Goal: Task Accomplishment & Management: Manage account settings

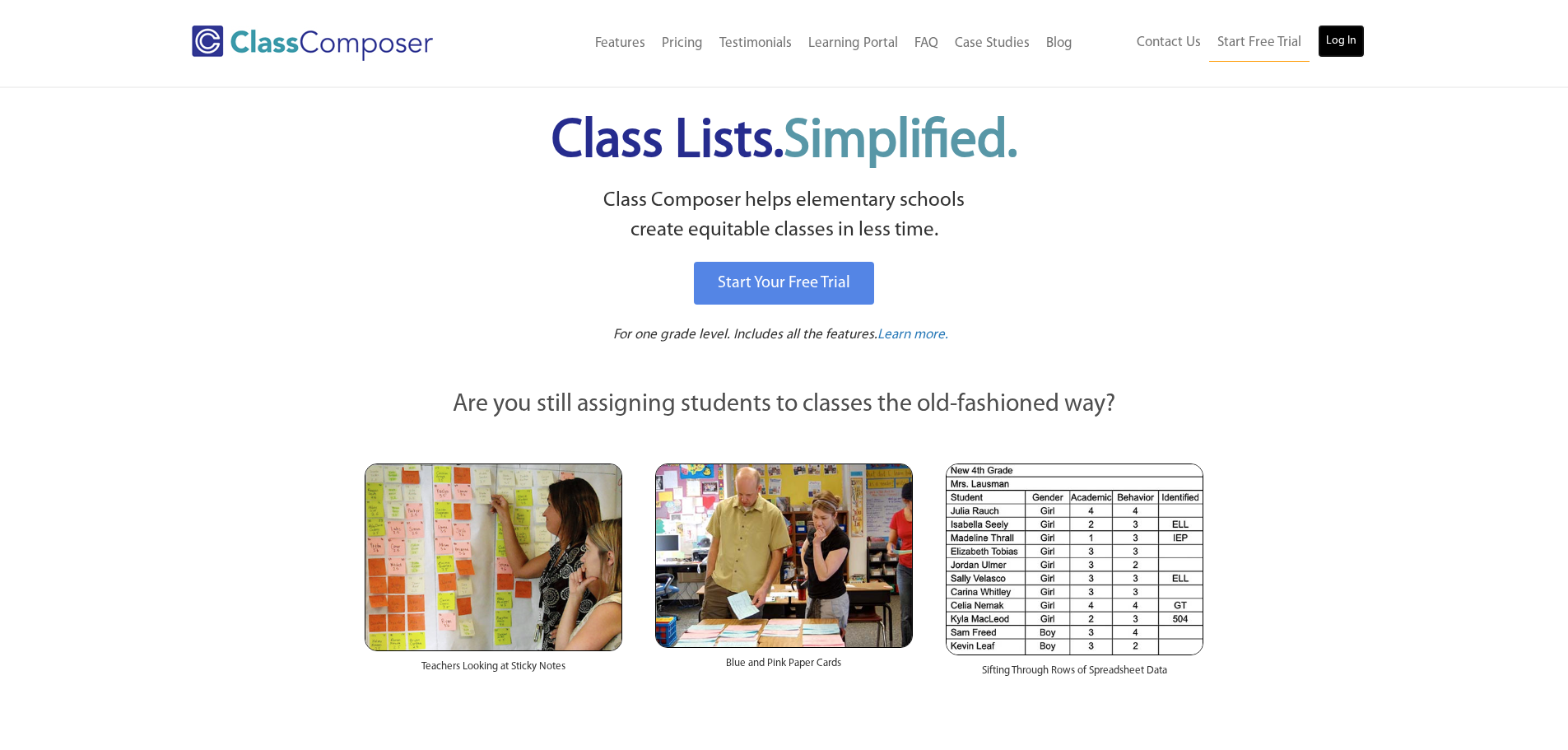
click at [1349, 45] on link "Log In" at bounding box center [1340, 41] width 47 height 33
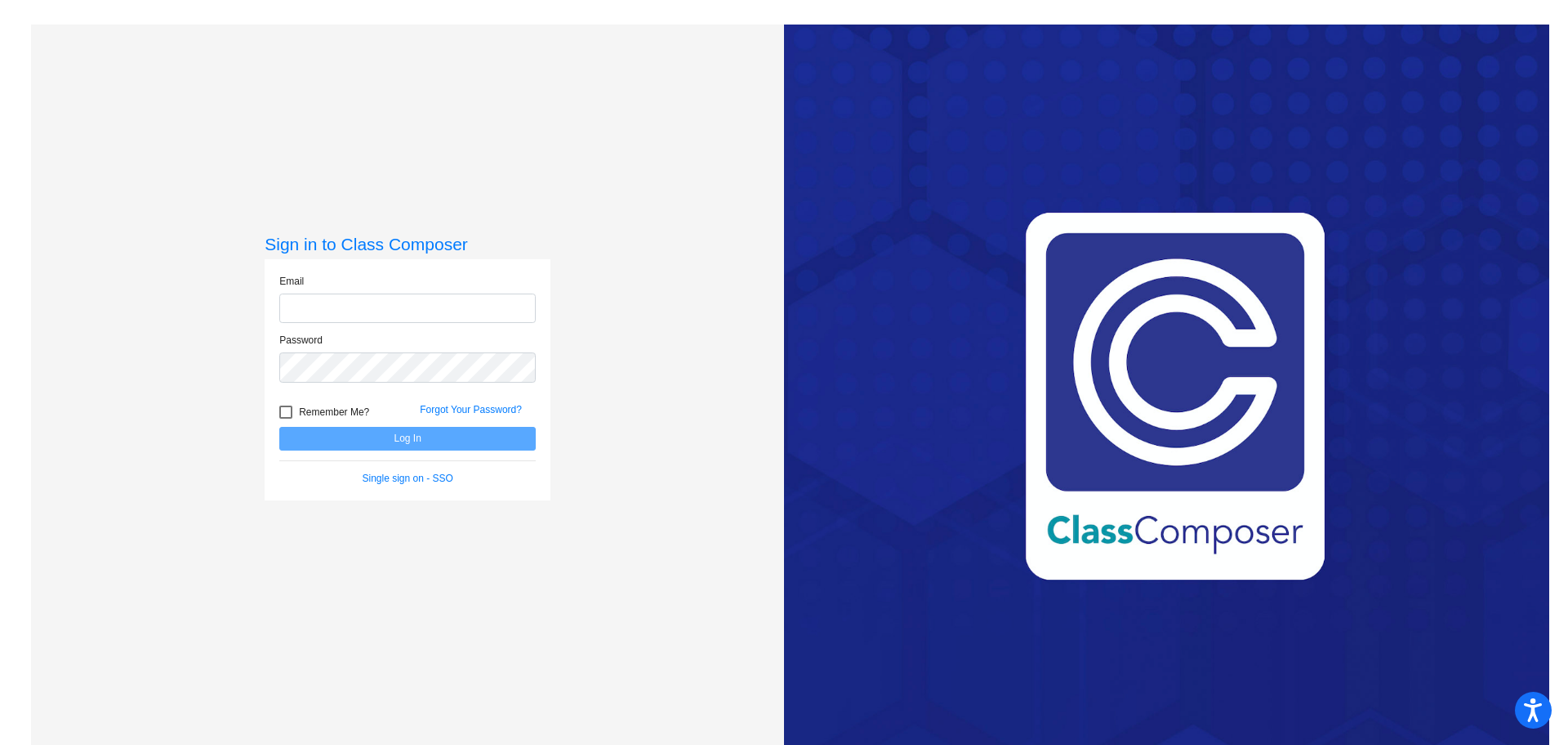
type input "[EMAIL_ADDRESS][DOMAIN_NAME]"
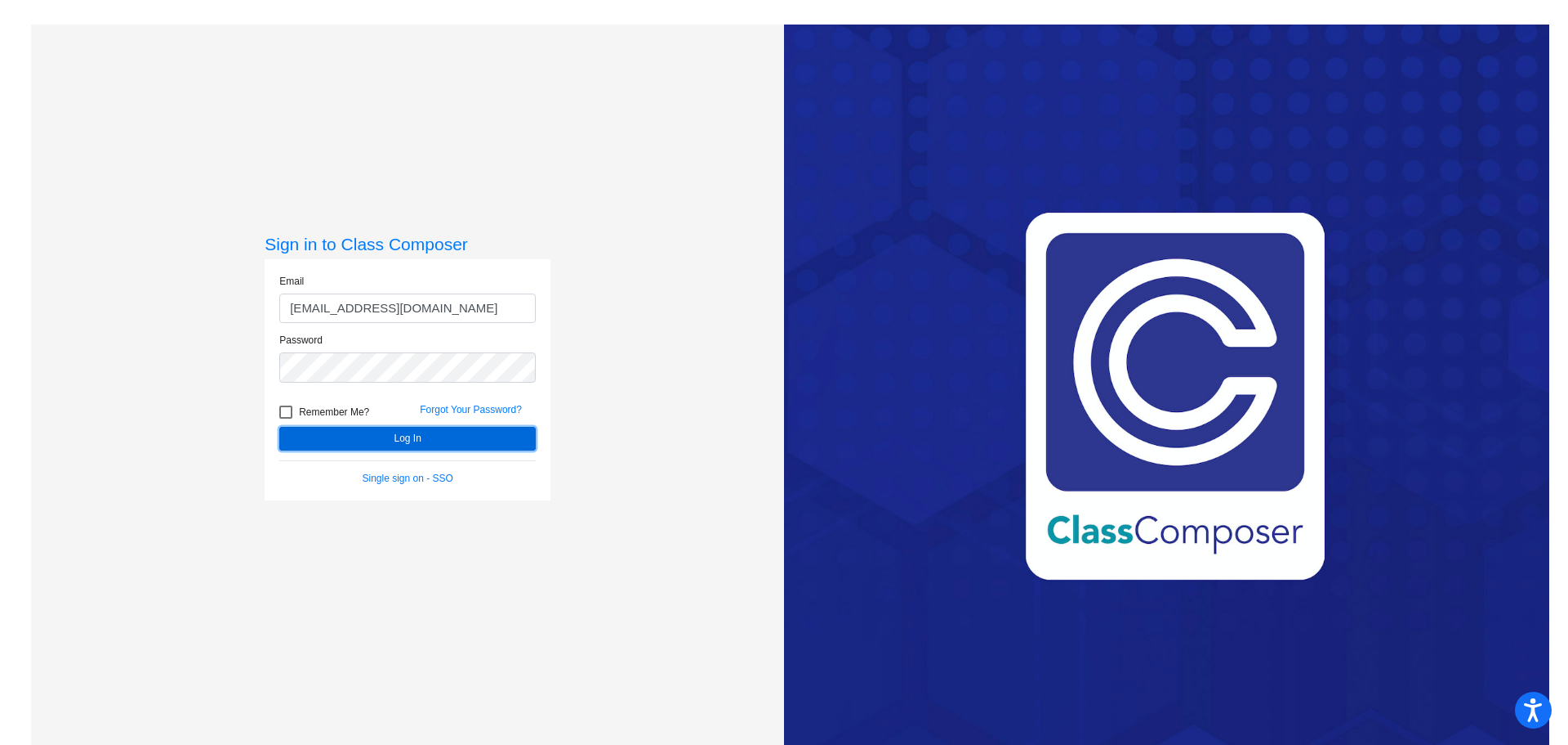
click at [330, 443] on button "Log In" at bounding box center [408, 439] width 256 height 24
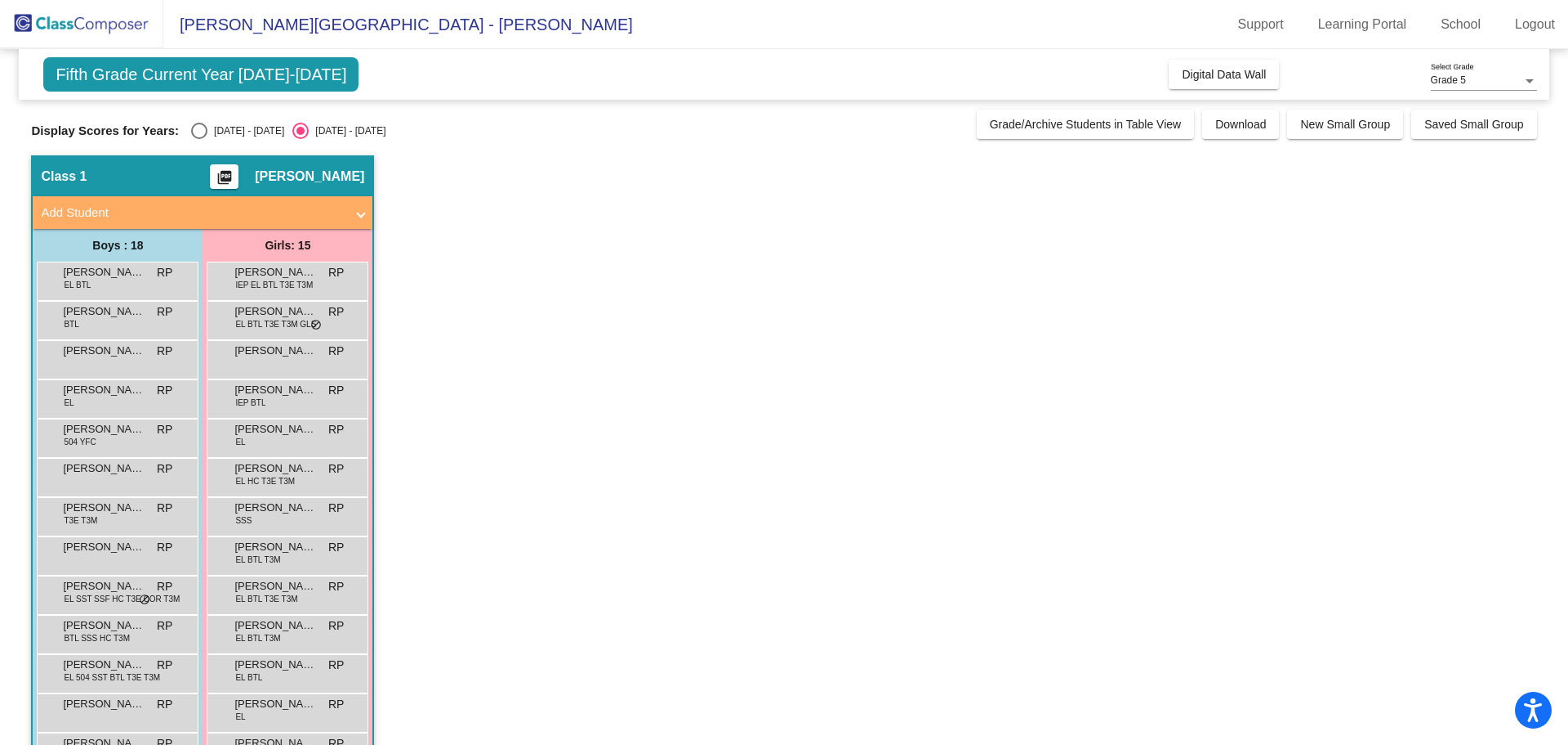
click at [213, 136] on div "[DATE] - [DATE]" at bounding box center [245, 131] width 77 height 15
click at [200, 139] on input "[DATE] - [DATE]" at bounding box center [199, 139] width 1 height 1
radio input "true"
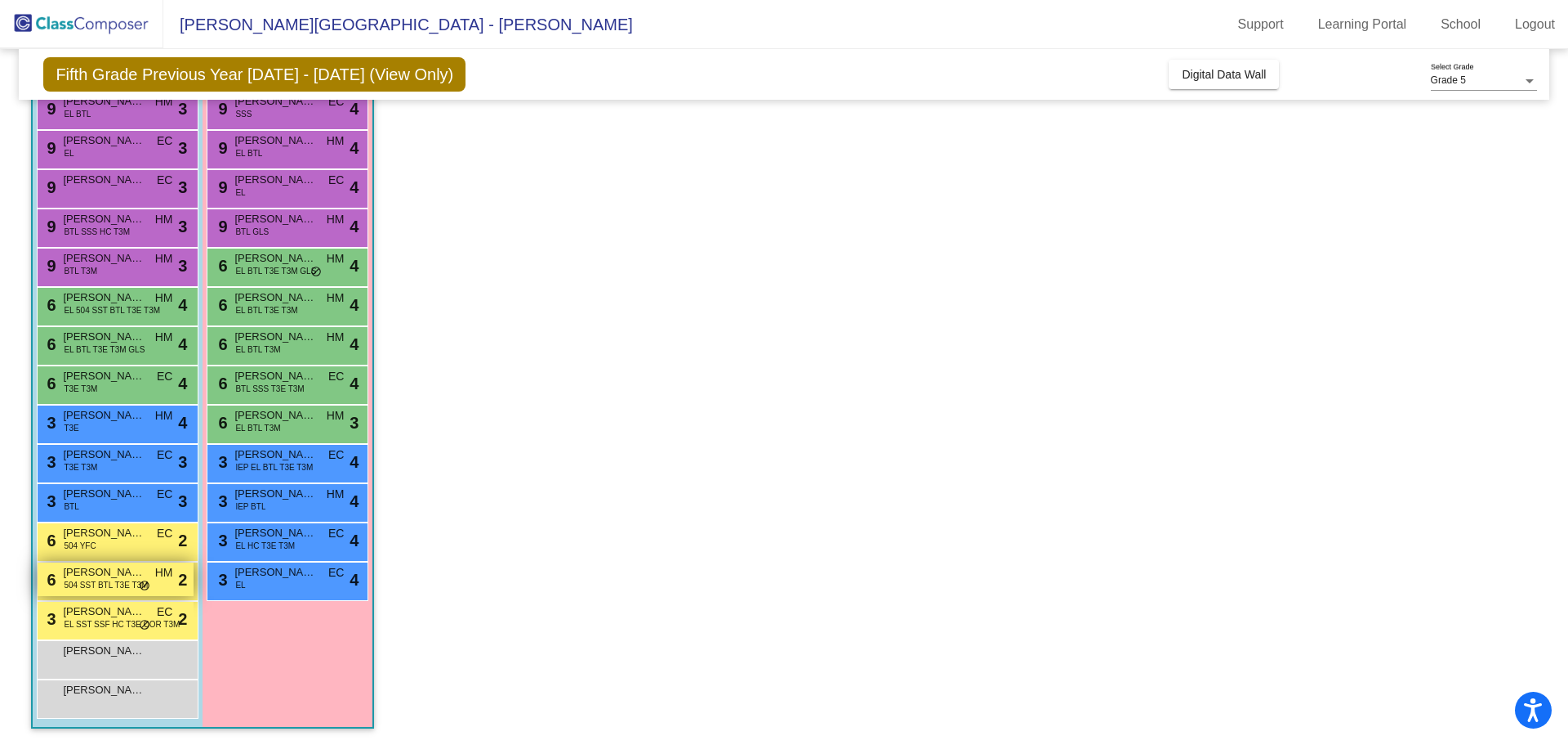
scroll to position [167, 0]
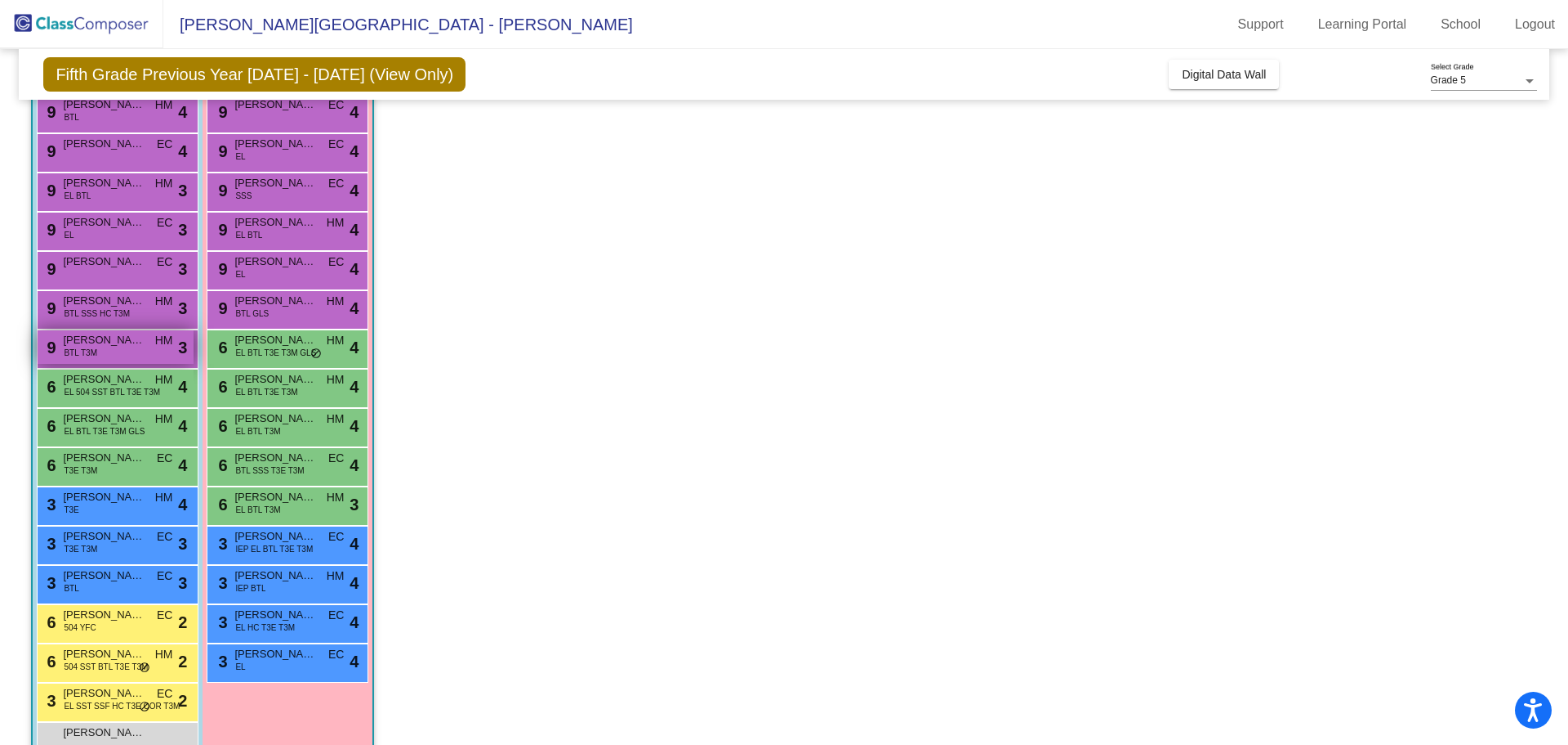
click at [64, 343] on span "Sebastian Valencia" at bounding box center [104, 340] width 82 height 16
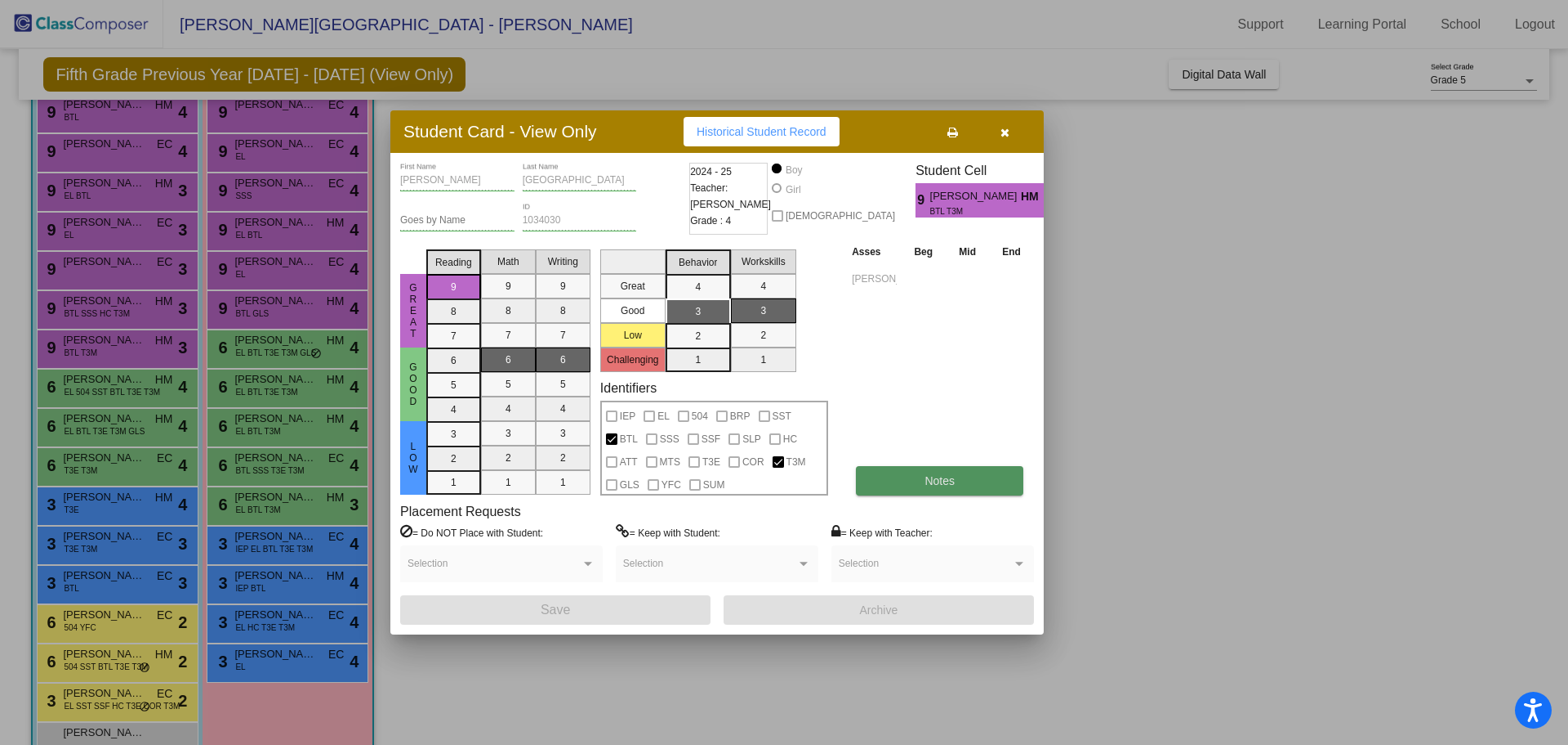
click at [911, 470] on button "Notes" at bounding box center [940, 481] width 167 height 29
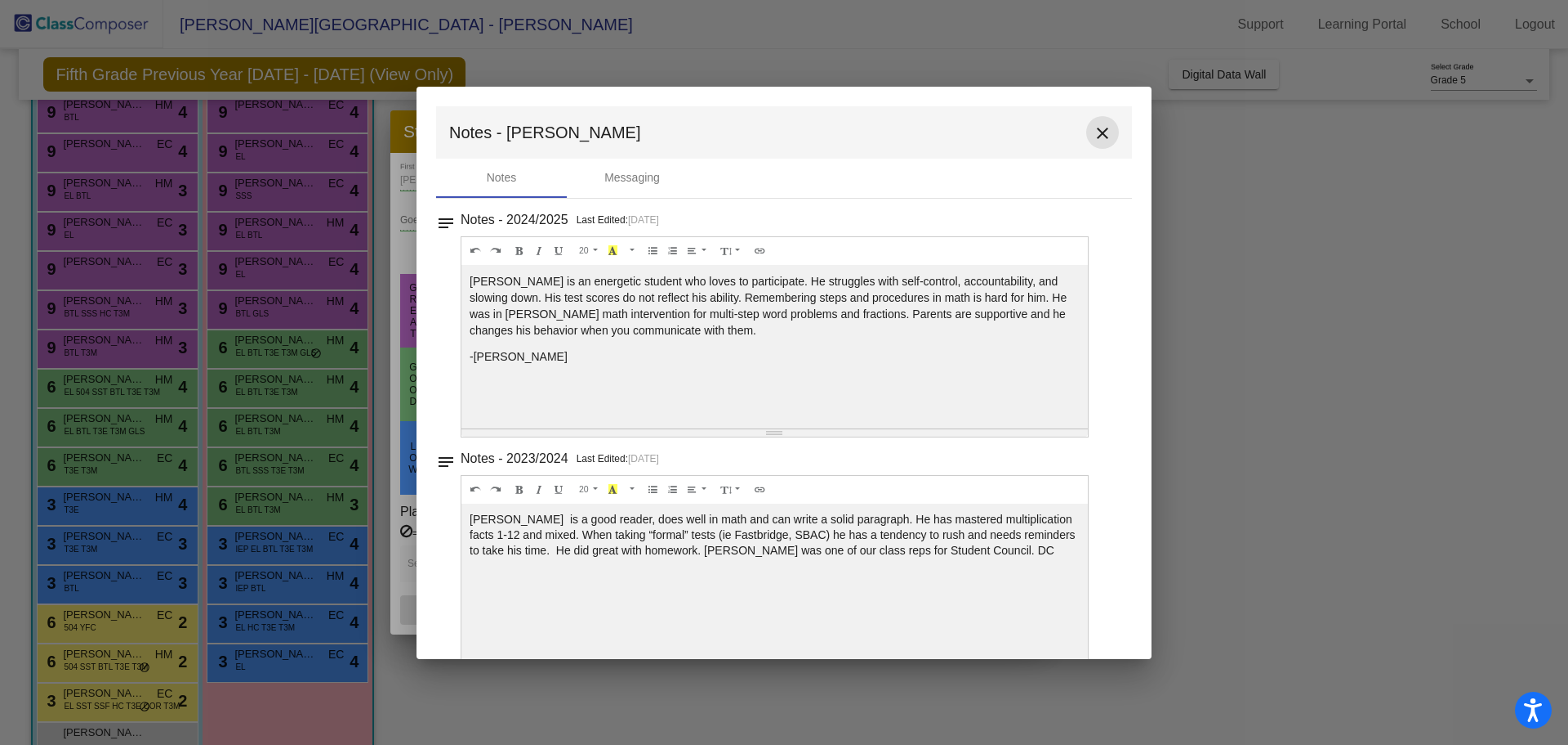
click at [1098, 124] on mat-icon "close" at bounding box center [1103, 134] width 20 height 20
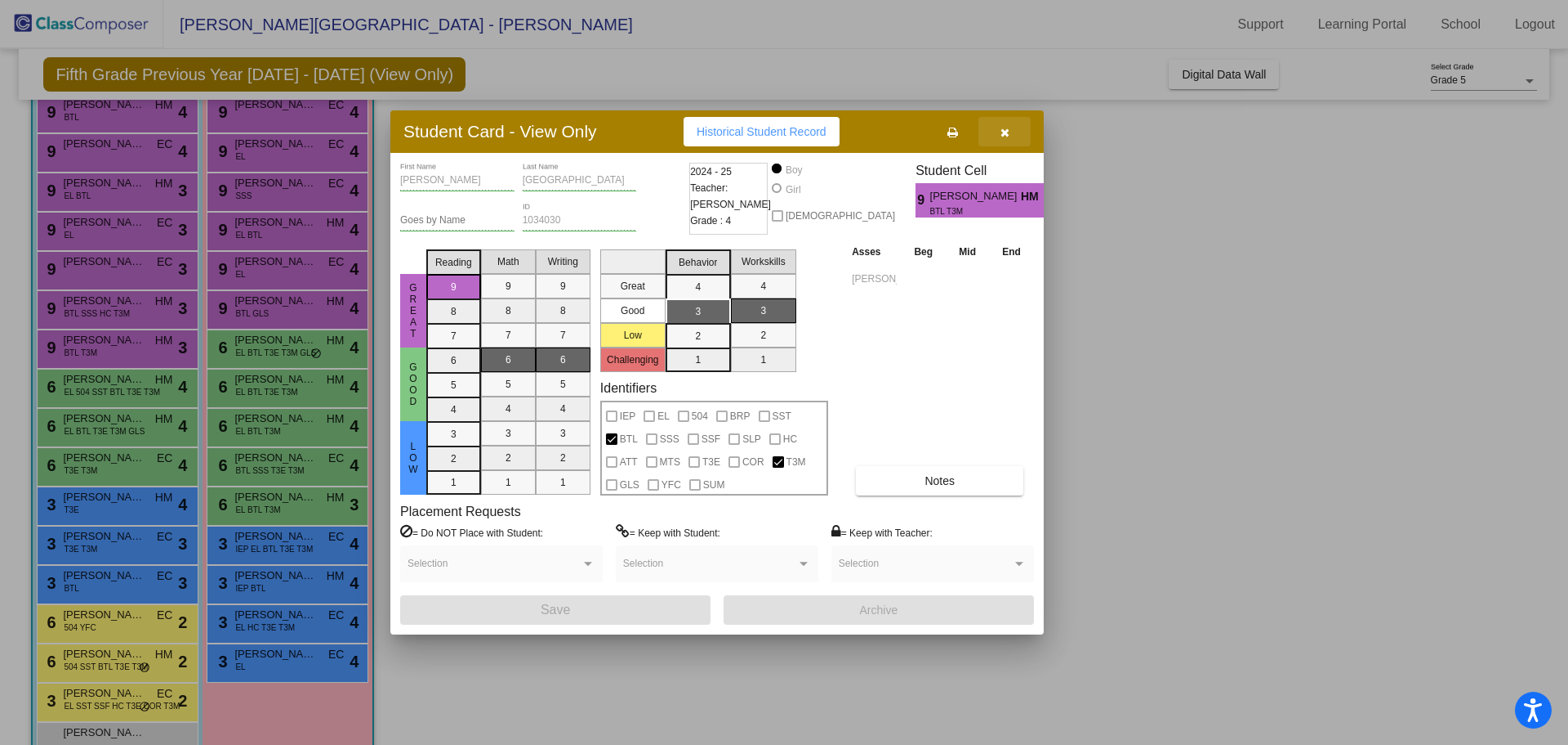
click at [992, 127] on button "button" at bounding box center [1005, 132] width 53 height 29
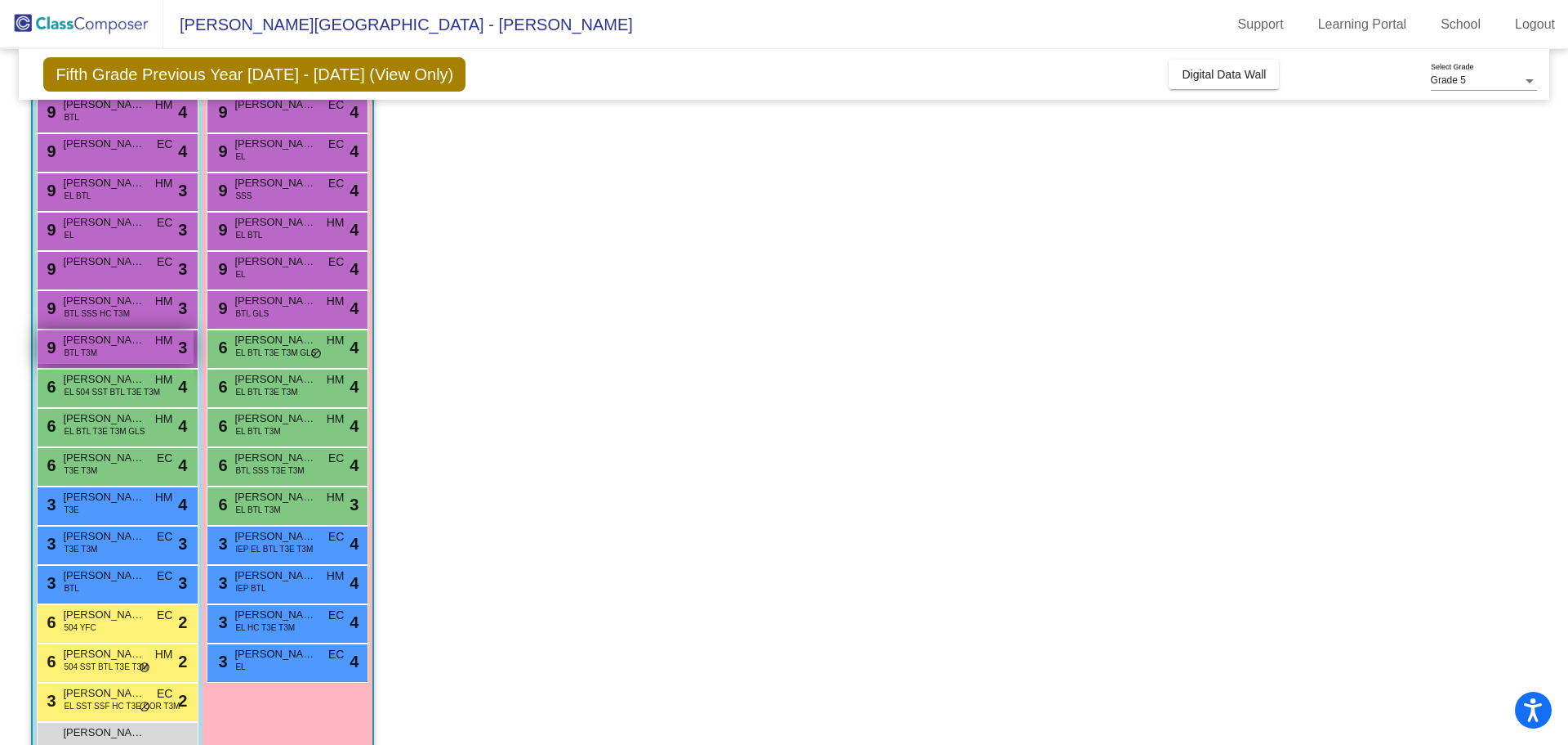
click at [104, 355] on div "9 Sebastian Valencia BTL T3M HM lock do_not_disturb_alt 3" at bounding box center [115, 346] width 156 height 34
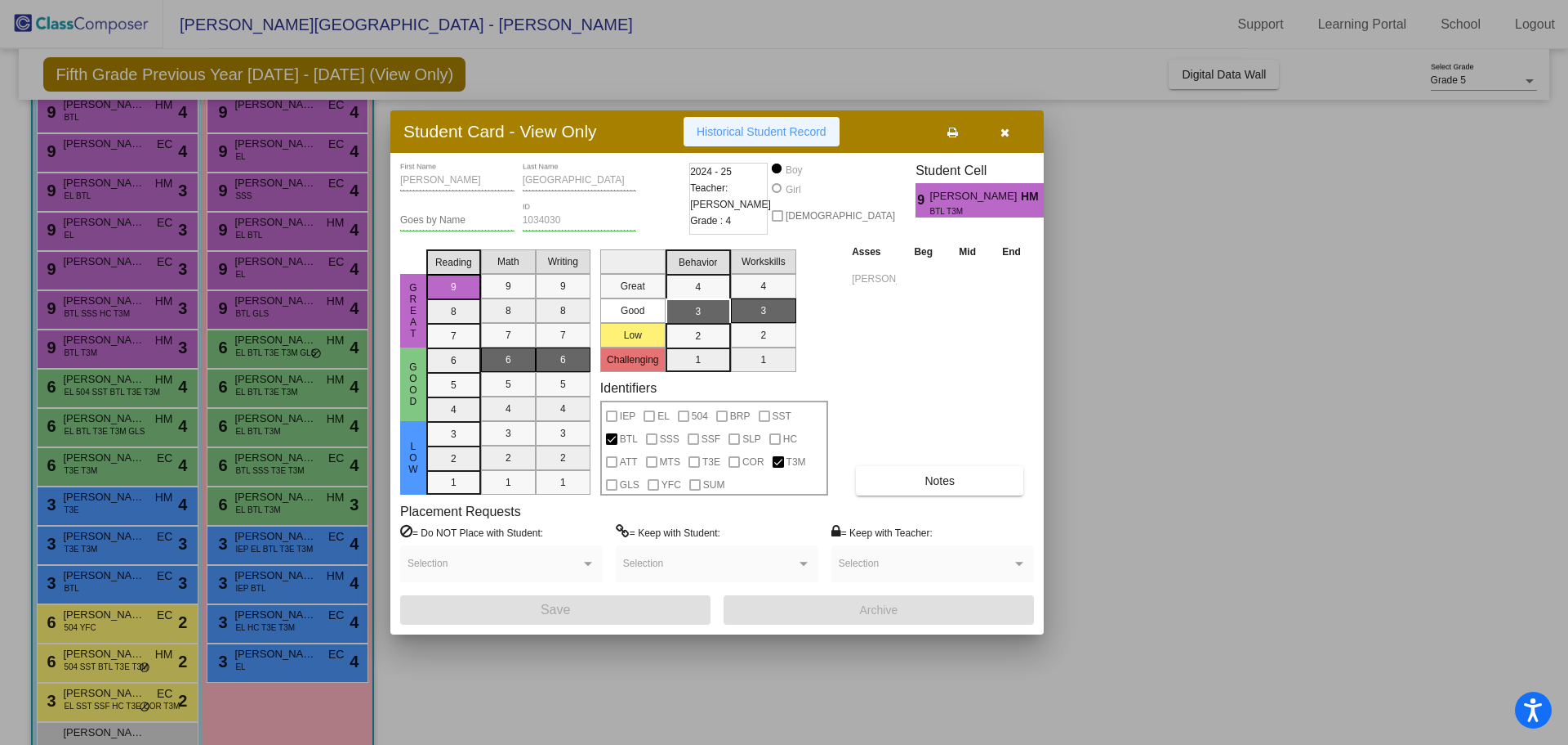
click at [774, 139] on button "Historical Student Record" at bounding box center [762, 132] width 156 height 29
click at [1011, 127] on button "button" at bounding box center [1005, 132] width 53 height 29
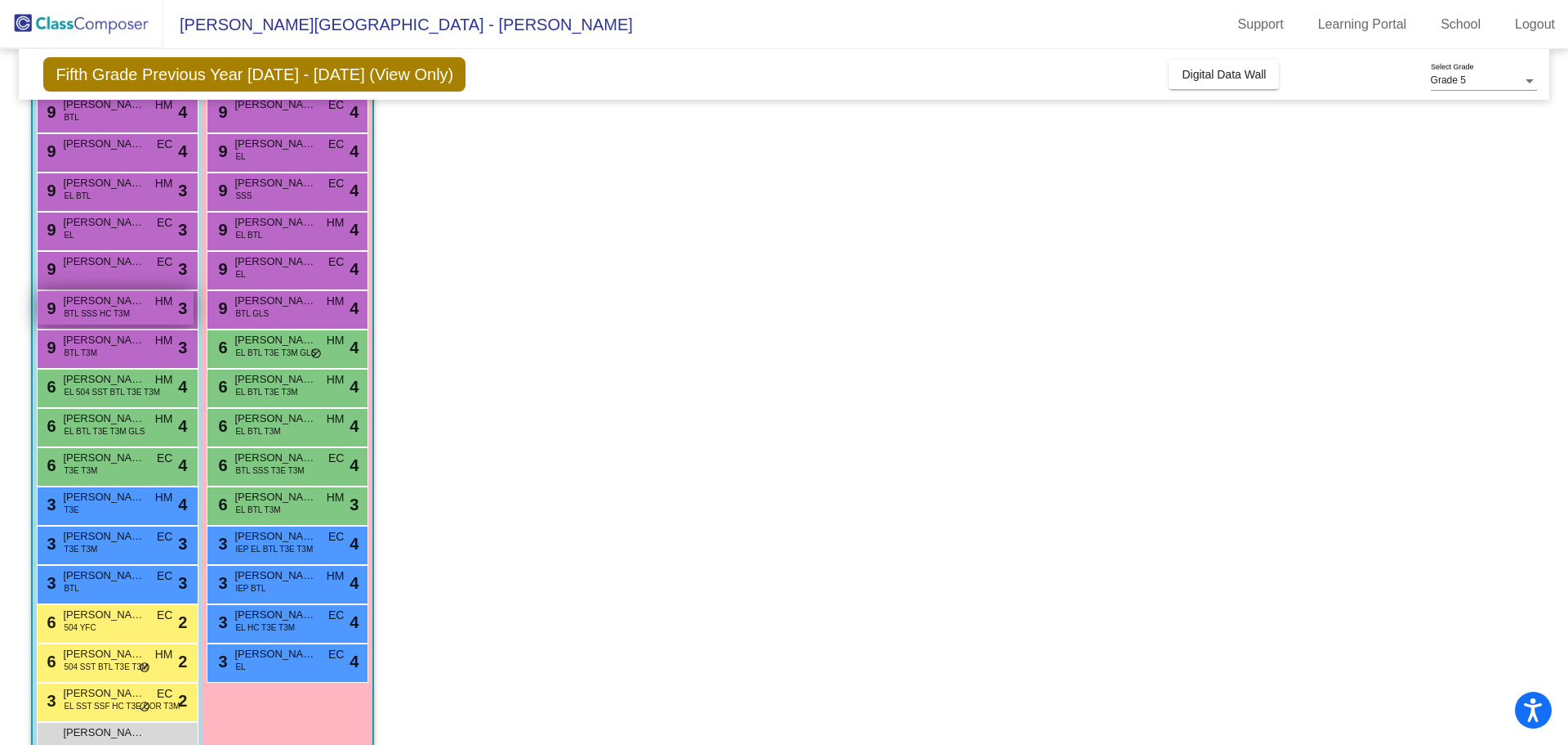
click at [133, 315] on div "9 Jude Horton BTL SSS HC T3M HM lock do_not_disturb_alt 3" at bounding box center [115, 307] width 156 height 34
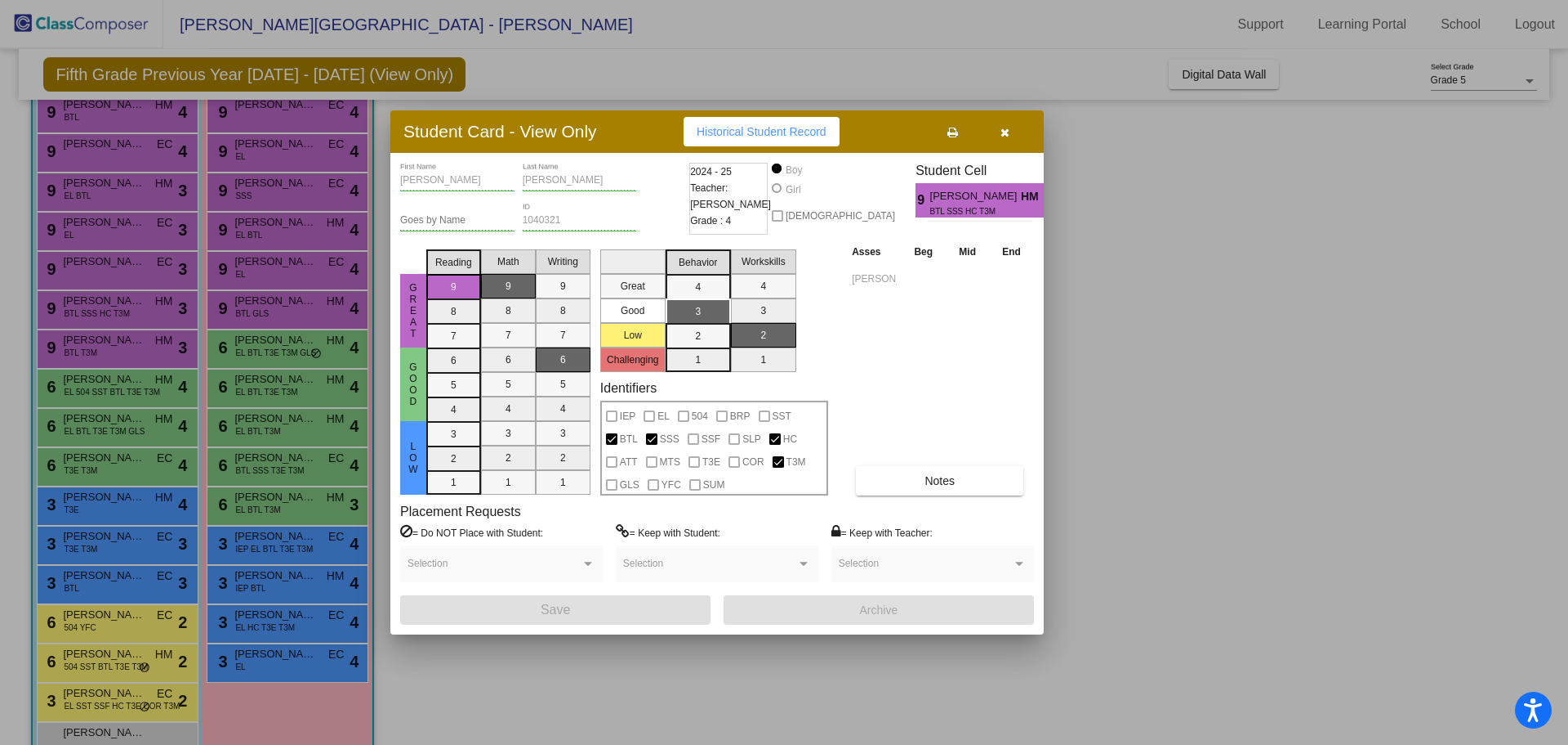
click at [908, 461] on div "Asses Beg Mid End ORR Notes" at bounding box center [941, 369] width 186 height 253
click at [908, 475] on button "Notes" at bounding box center [940, 481] width 167 height 29
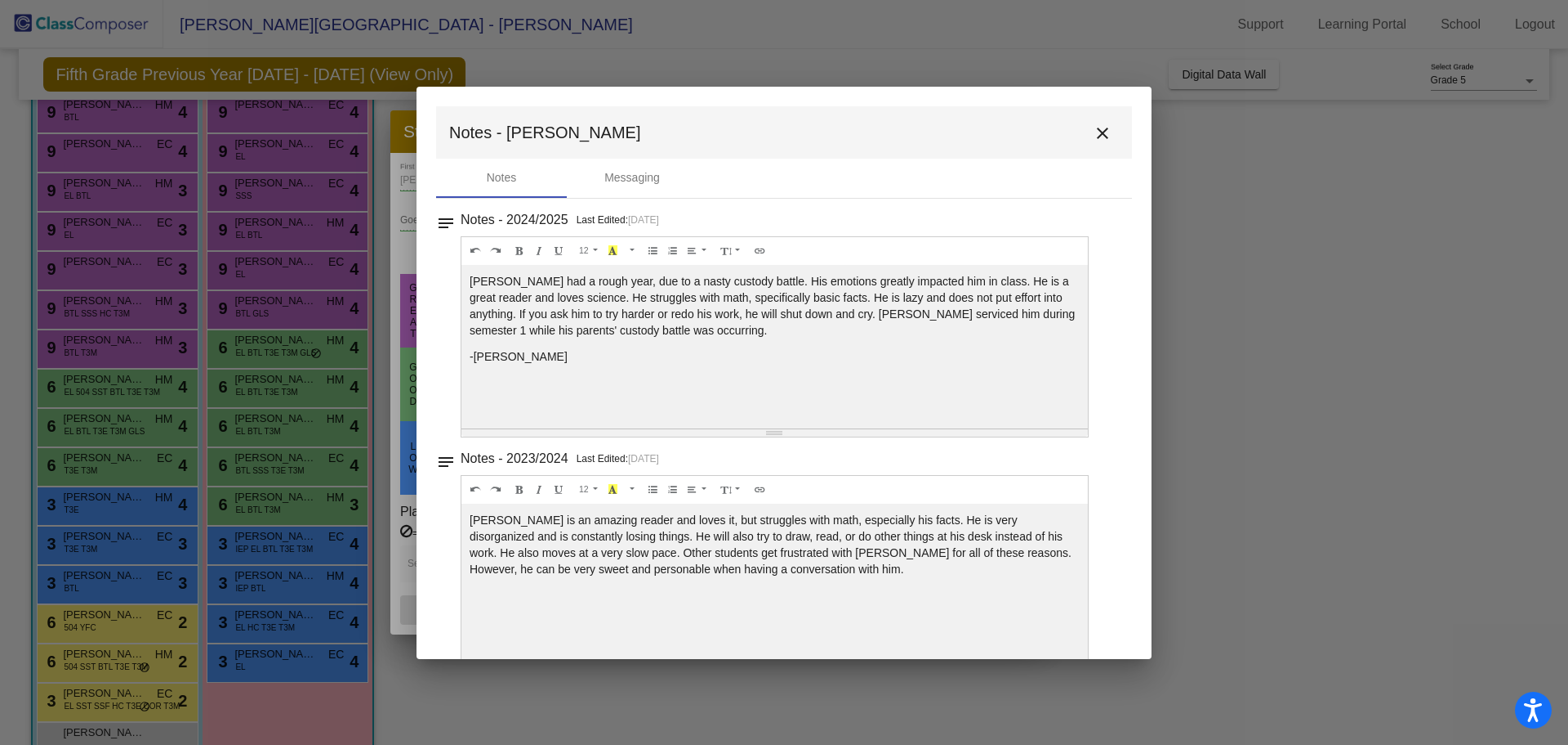
click at [1102, 131] on mat-icon "close" at bounding box center [1103, 134] width 20 height 20
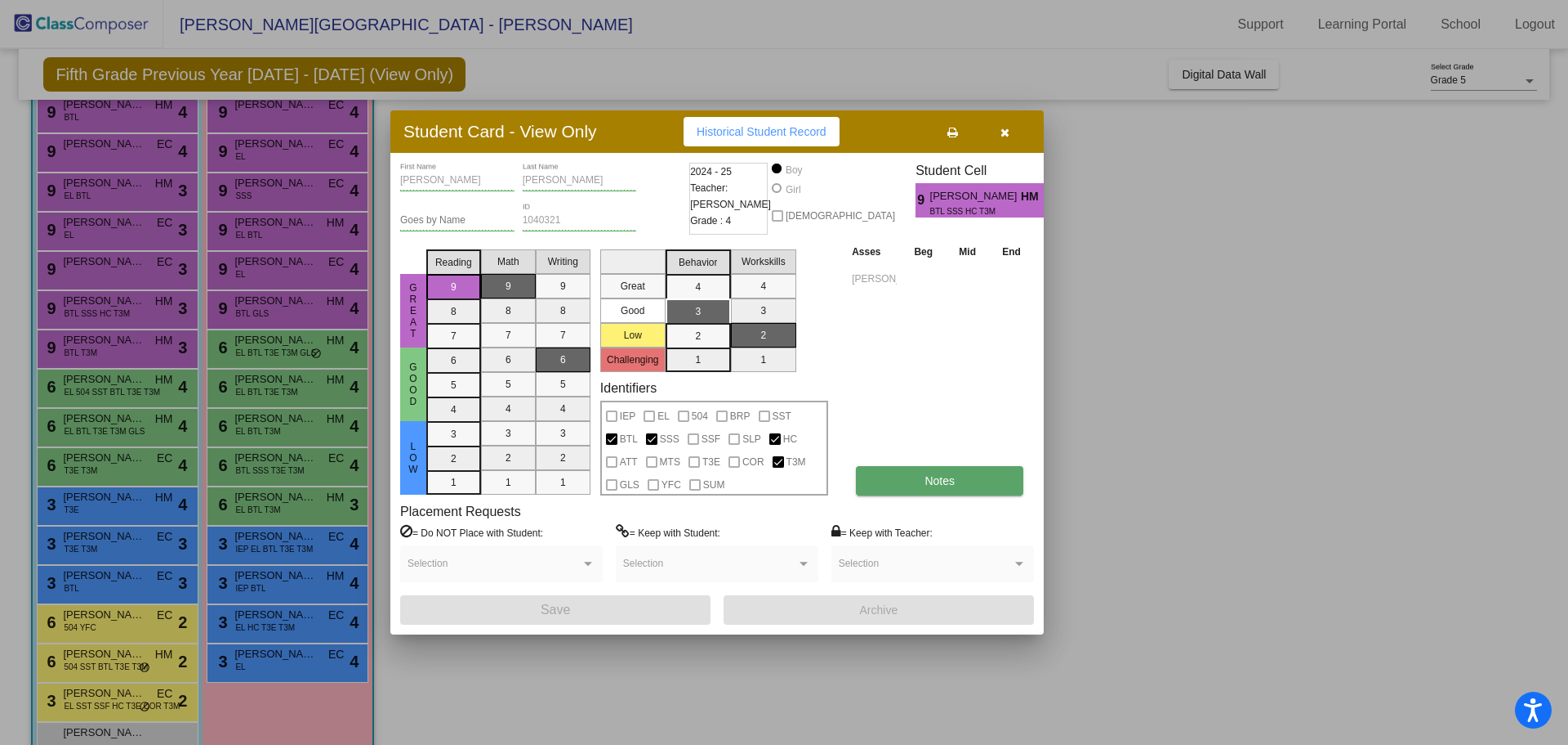
click at [921, 482] on button "Notes" at bounding box center [940, 481] width 167 height 29
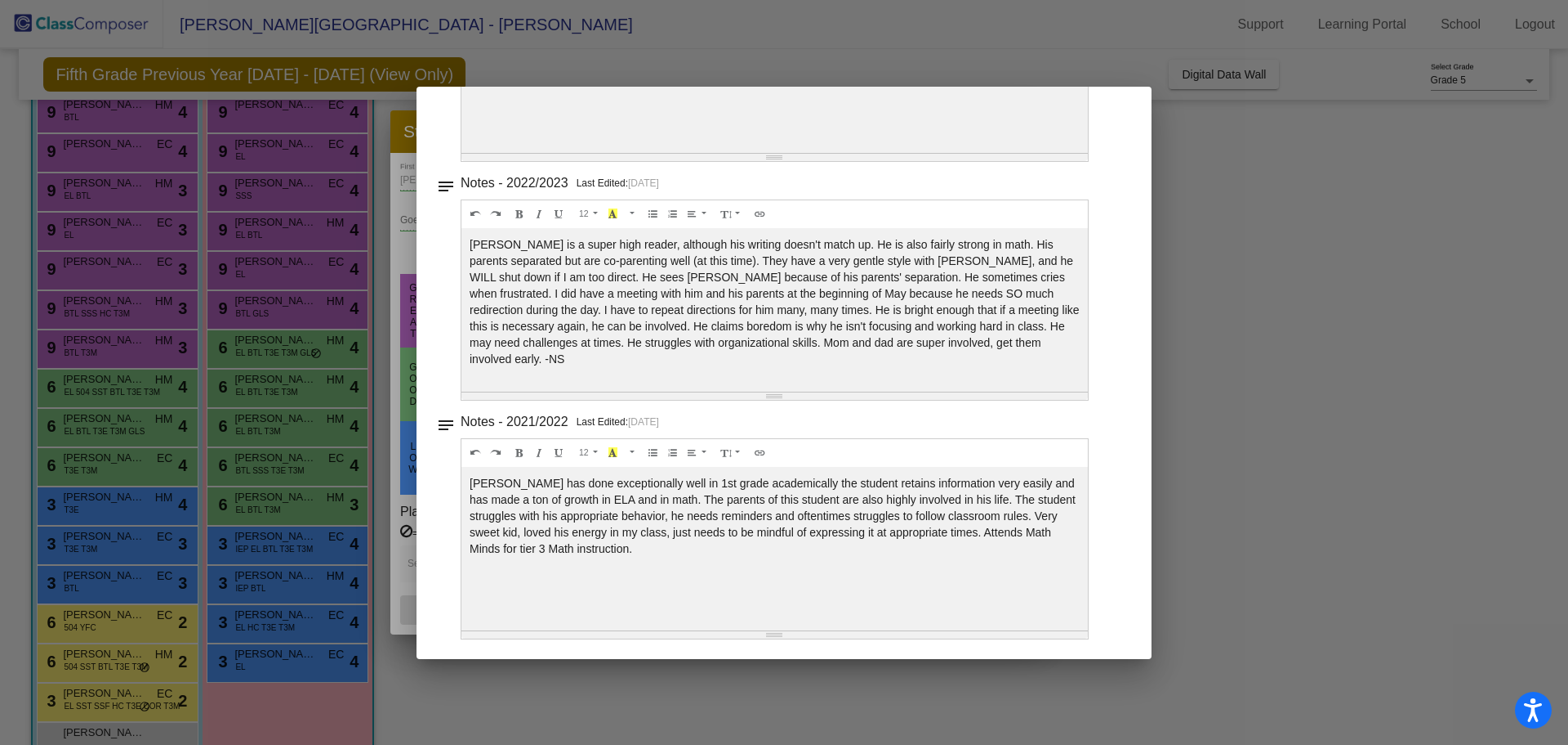
scroll to position [0, 0]
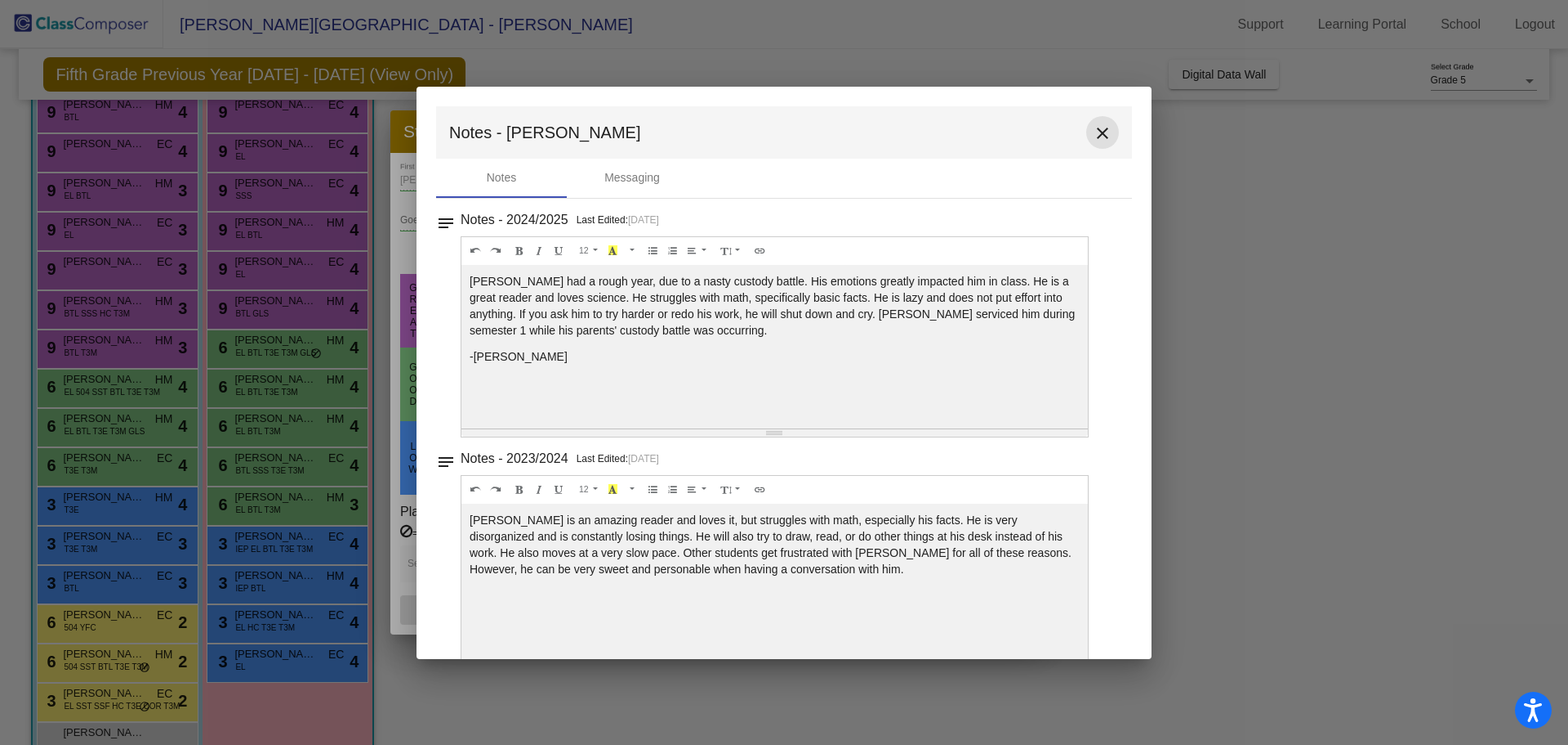
click at [1093, 135] on mat-icon "close" at bounding box center [1103, 134] width 20 height 20
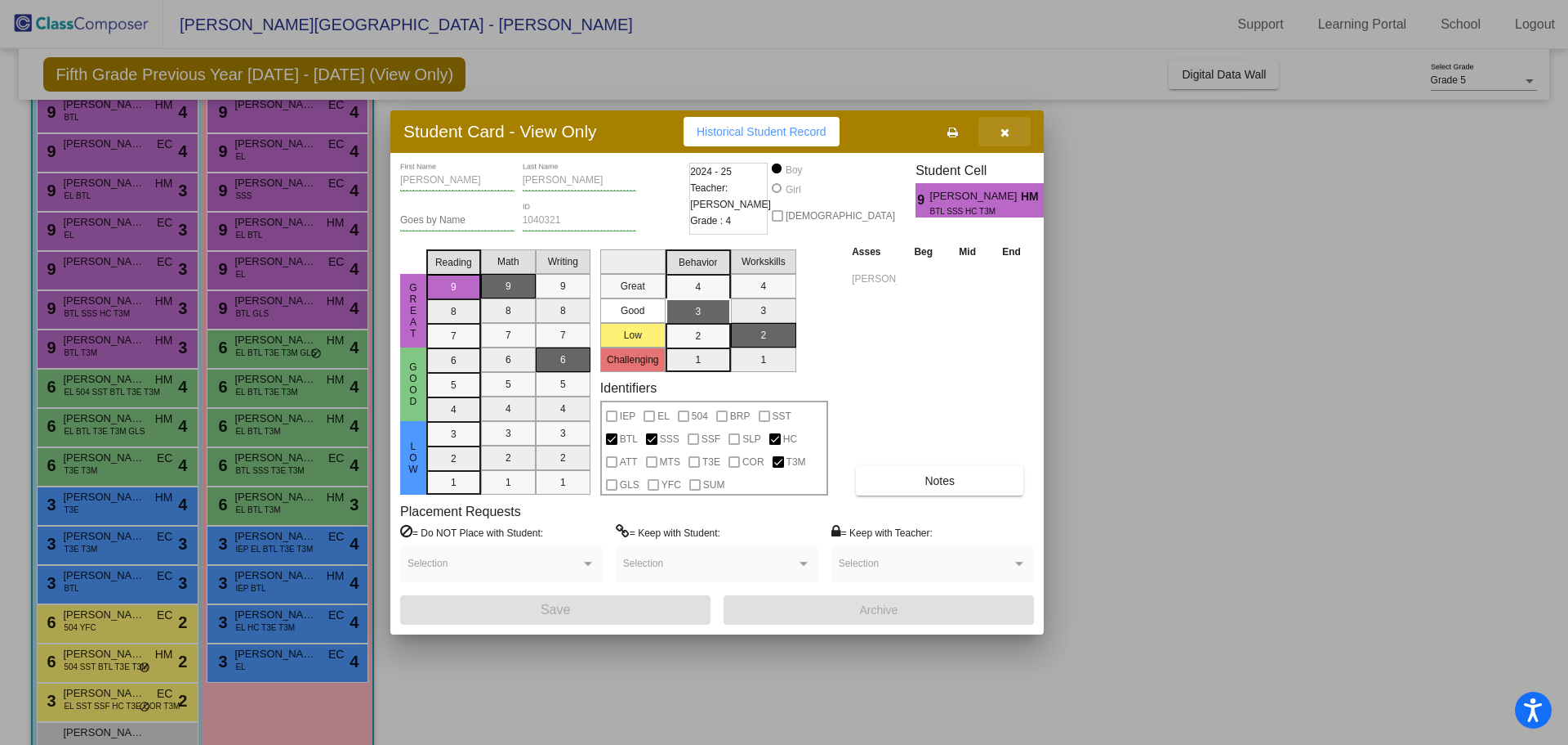
click at [1011, 124] on button "button" at bounding box center [1005, 132] width 53 height 29
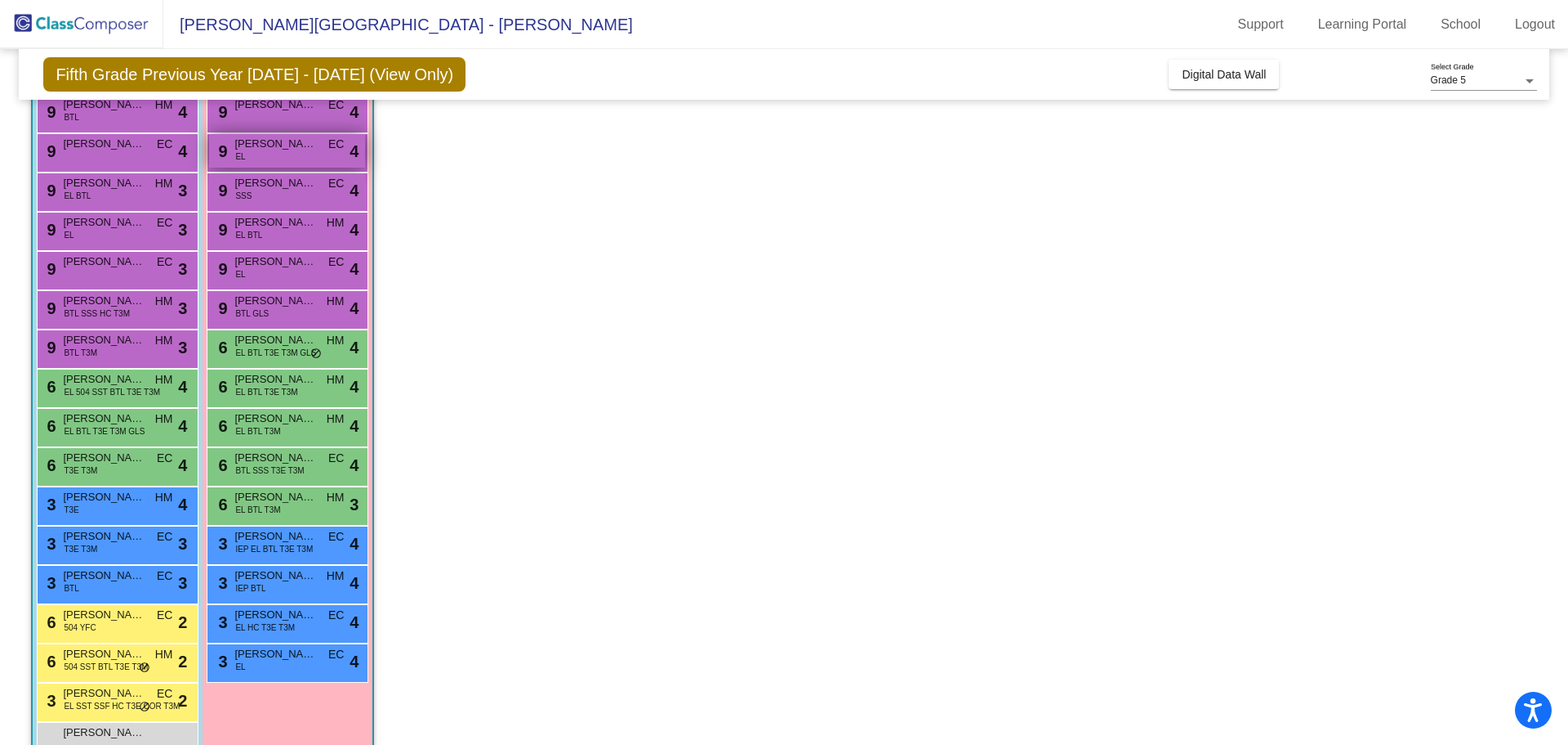
scroll to position [4, 0]
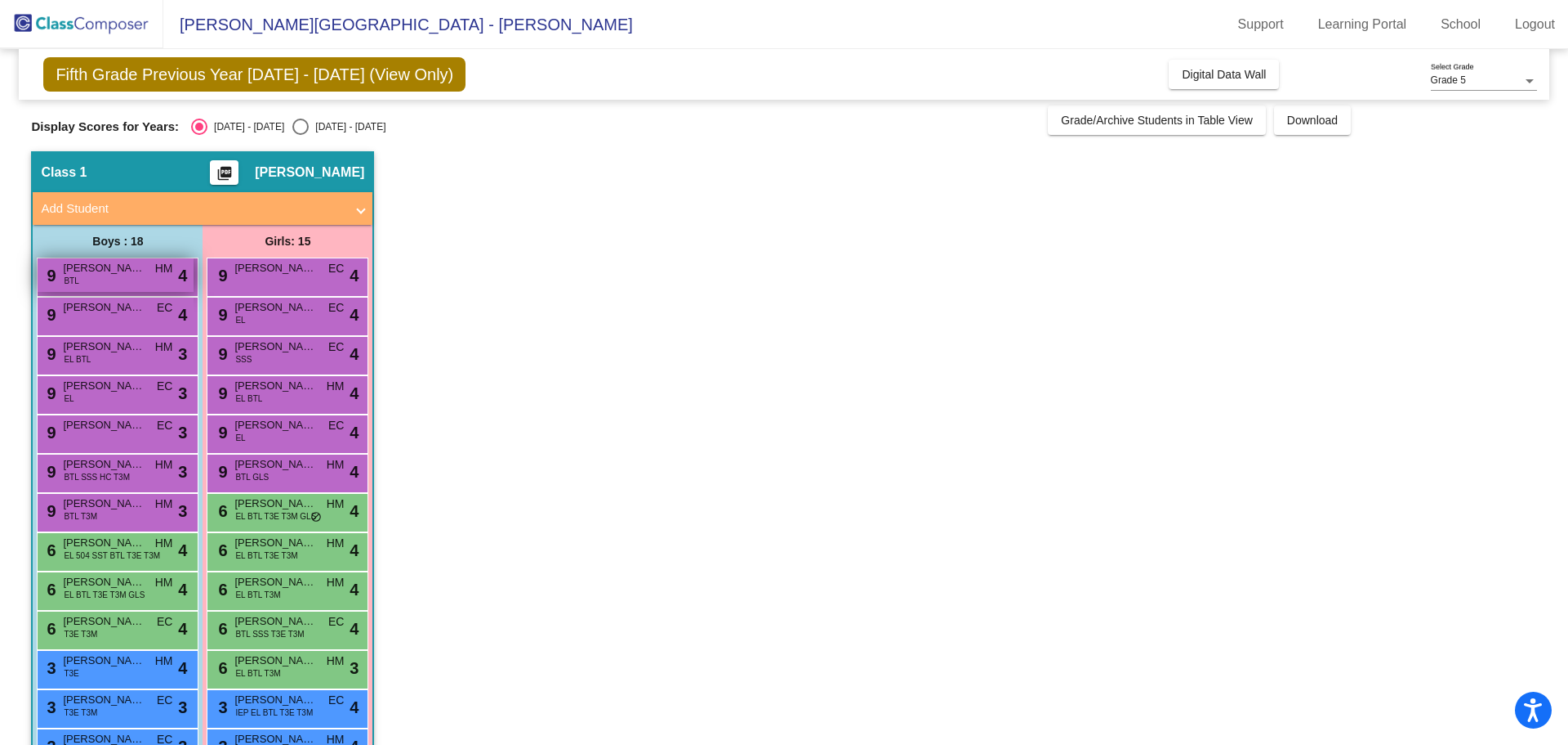
click at [94, 275] on span "Adrian Oliveros" at bounding box center [104, 268] width 82 height 16
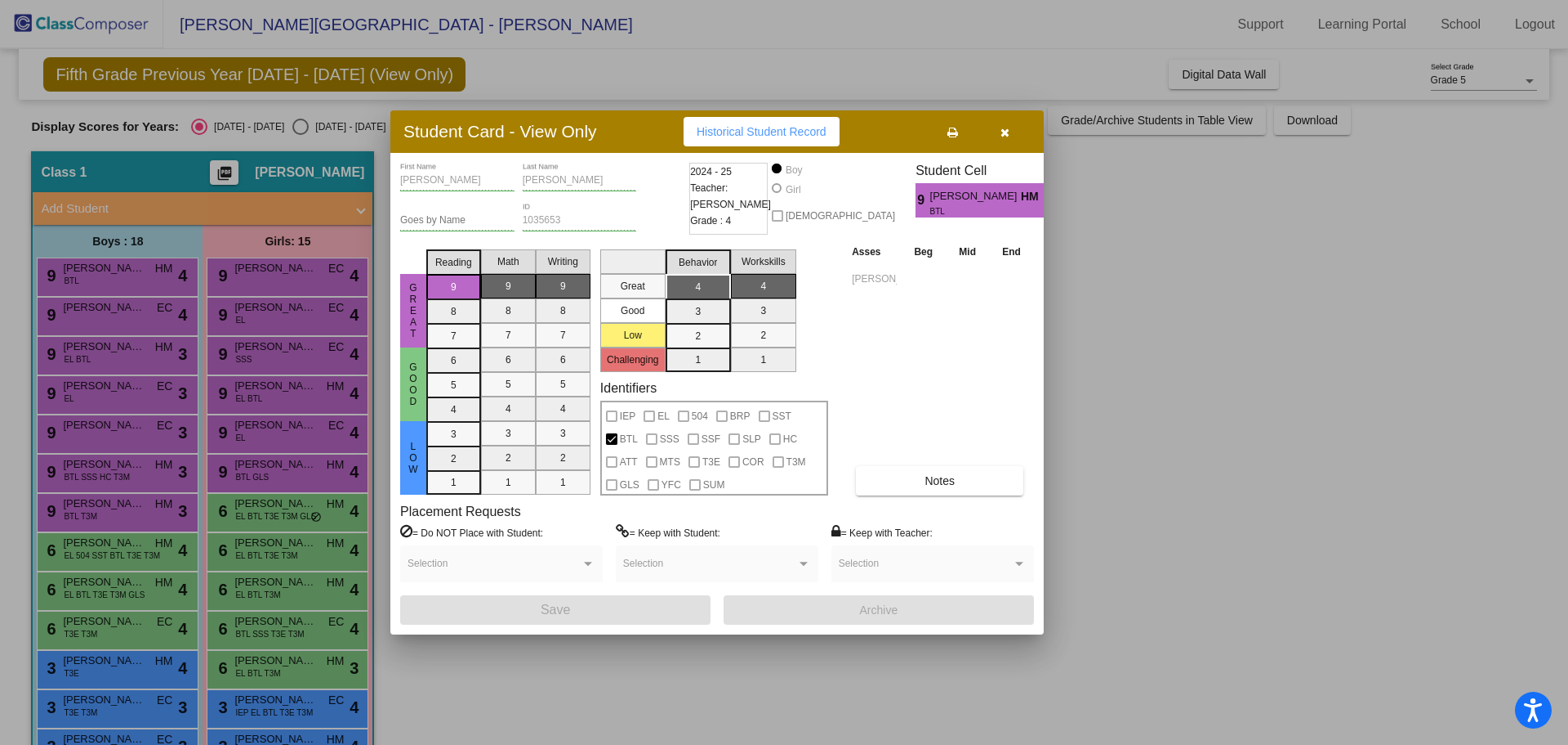
click at [774, 131] on span "Historical Student Record" at bounding box center [761, 132] width 130 height 13
click at [997, 126] on button "button" at bounding box center [1005, 132] width 53 height 29
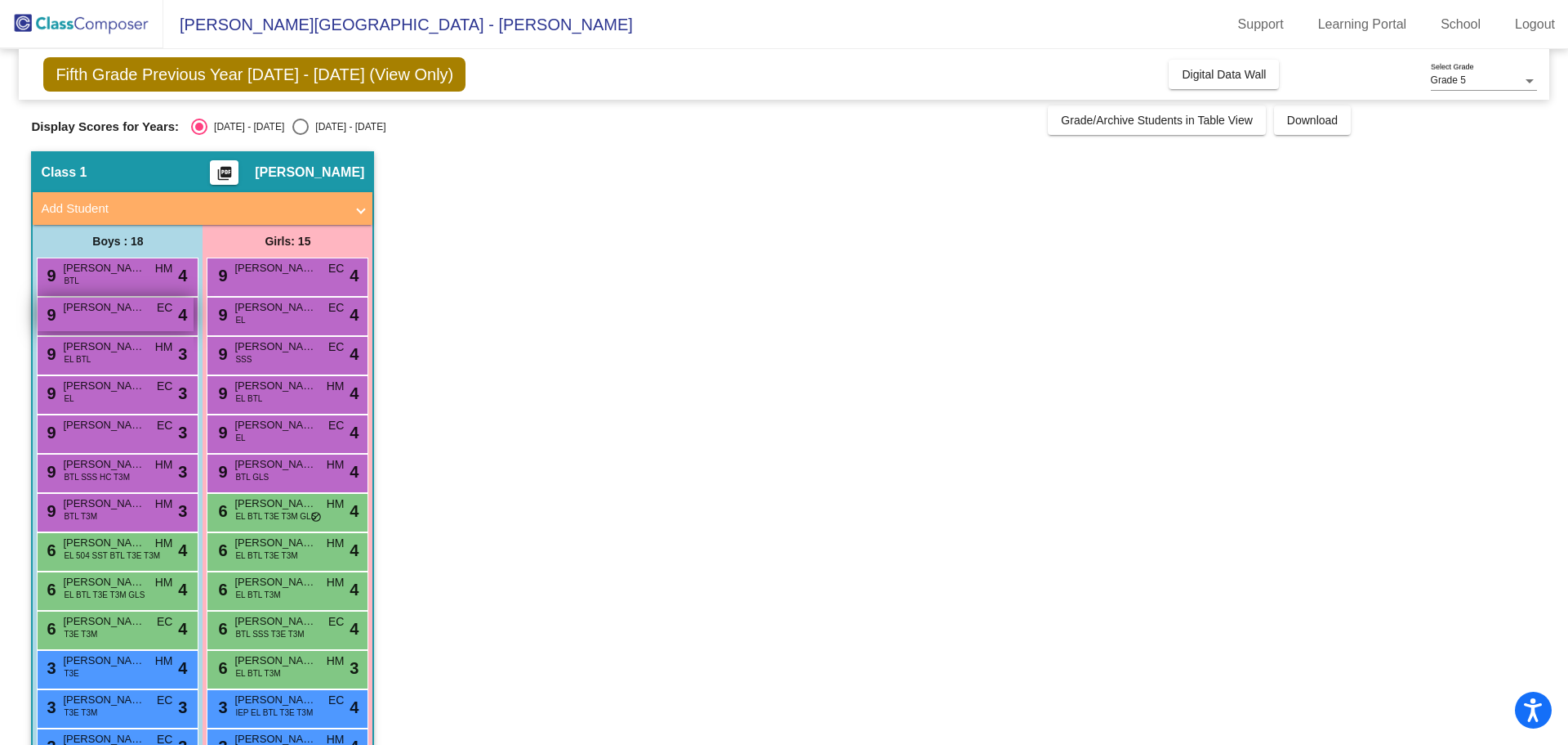
click at [70, 315] on div "9 Martin Luis Abarca EC lock do_not_disturb_alt 4" at bounding box center [115, 313] width 156 height 34
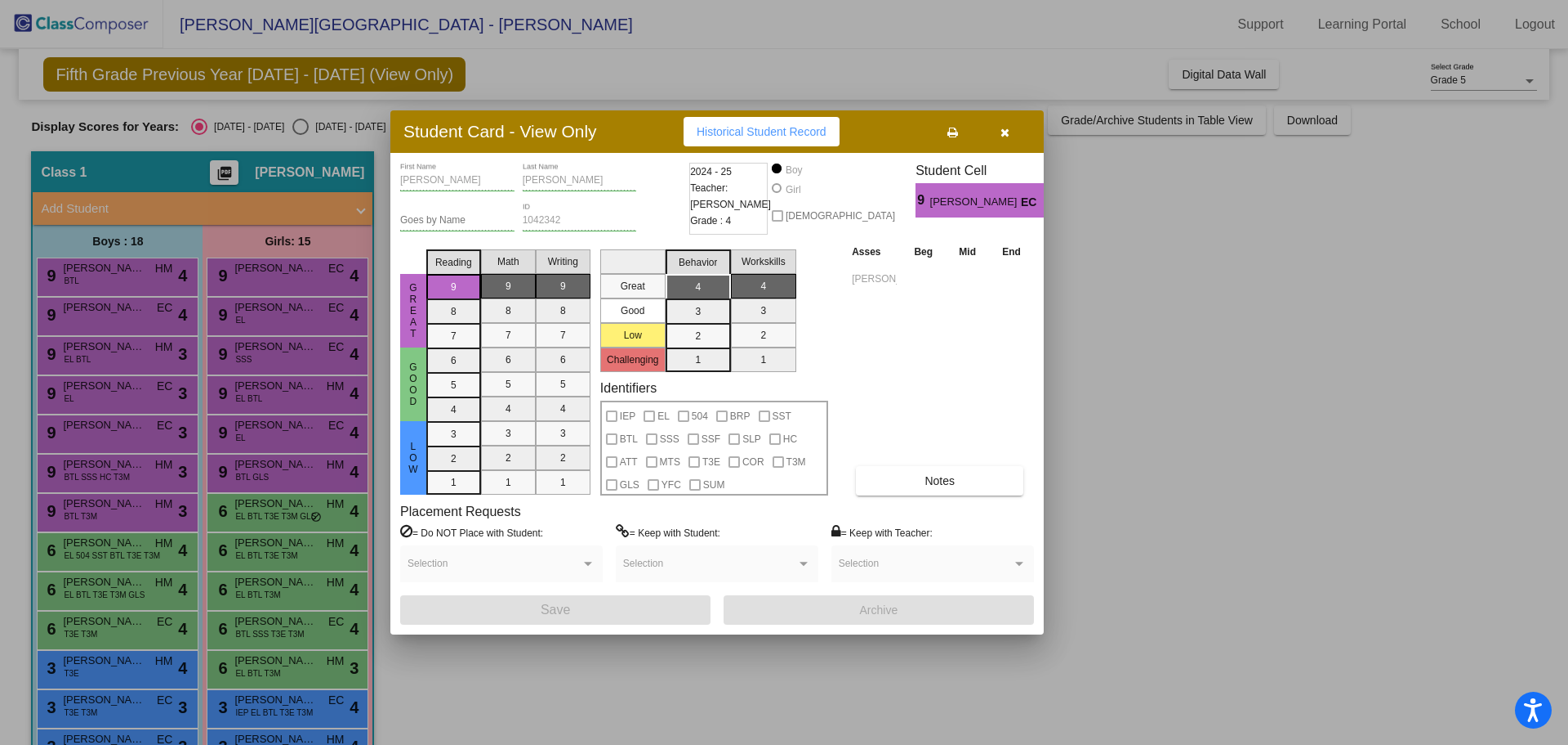
click at [805, 134] on span "Historical Student Record" at bounding box center [761, 132] width 130 height 13
click at [1010, 124] on button "button" at bounding box center [1005, 132] width 53 height 29
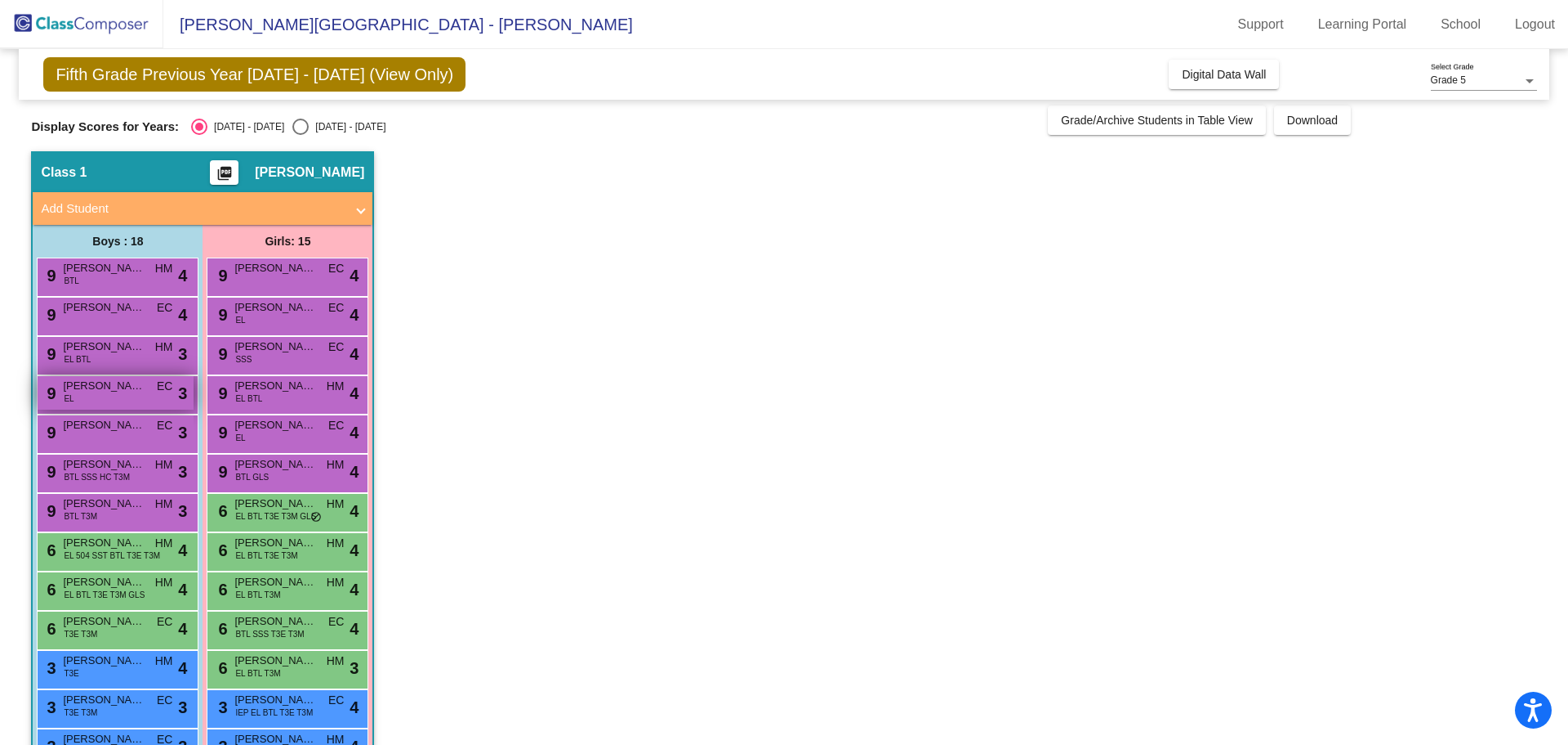
click at [128, 392] on span "Angel Yepez Rios" at bounding box center [104, 386] width 82 height 16
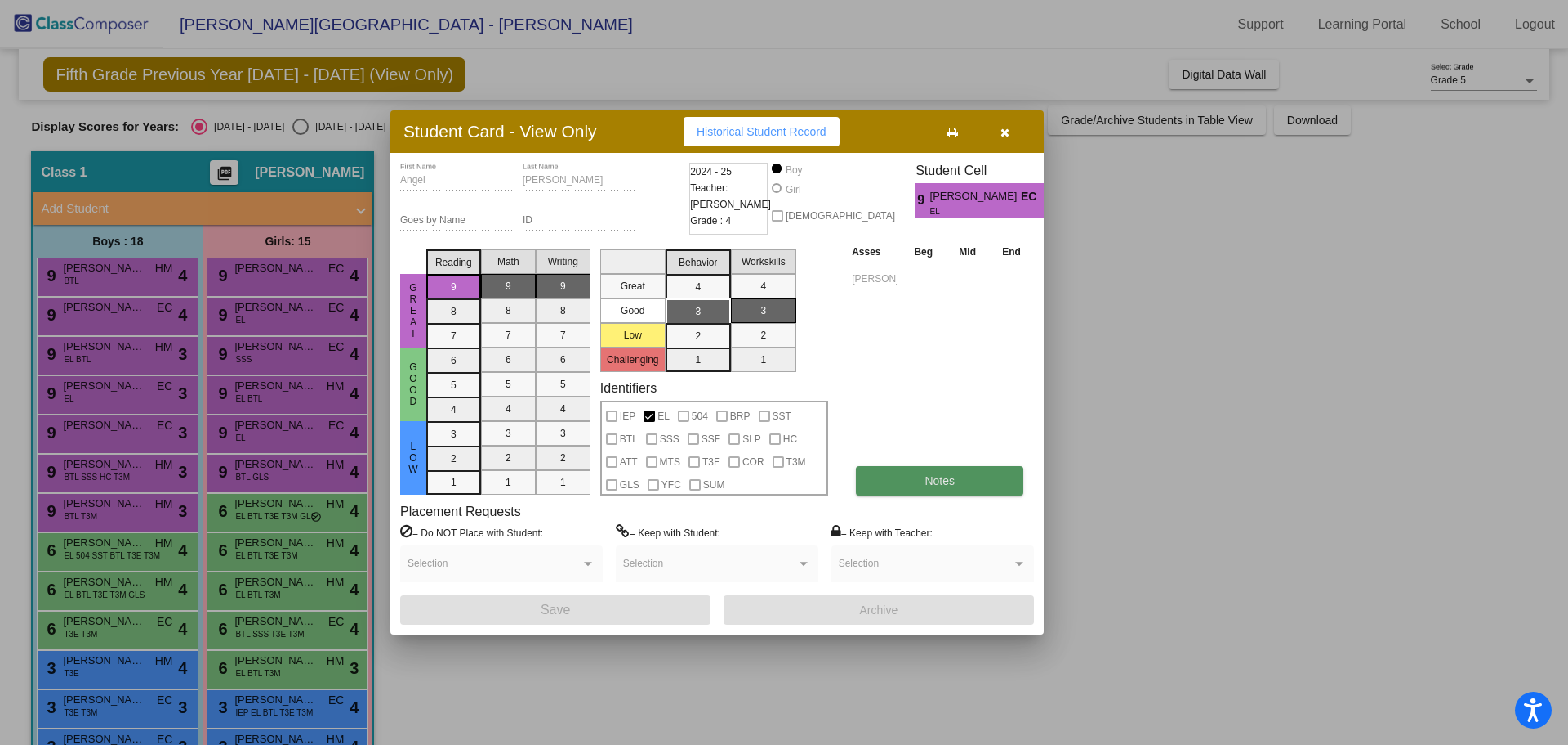
click at [870, 473] on button "Notes" at bounding box center [940, 481] width 167 height 29
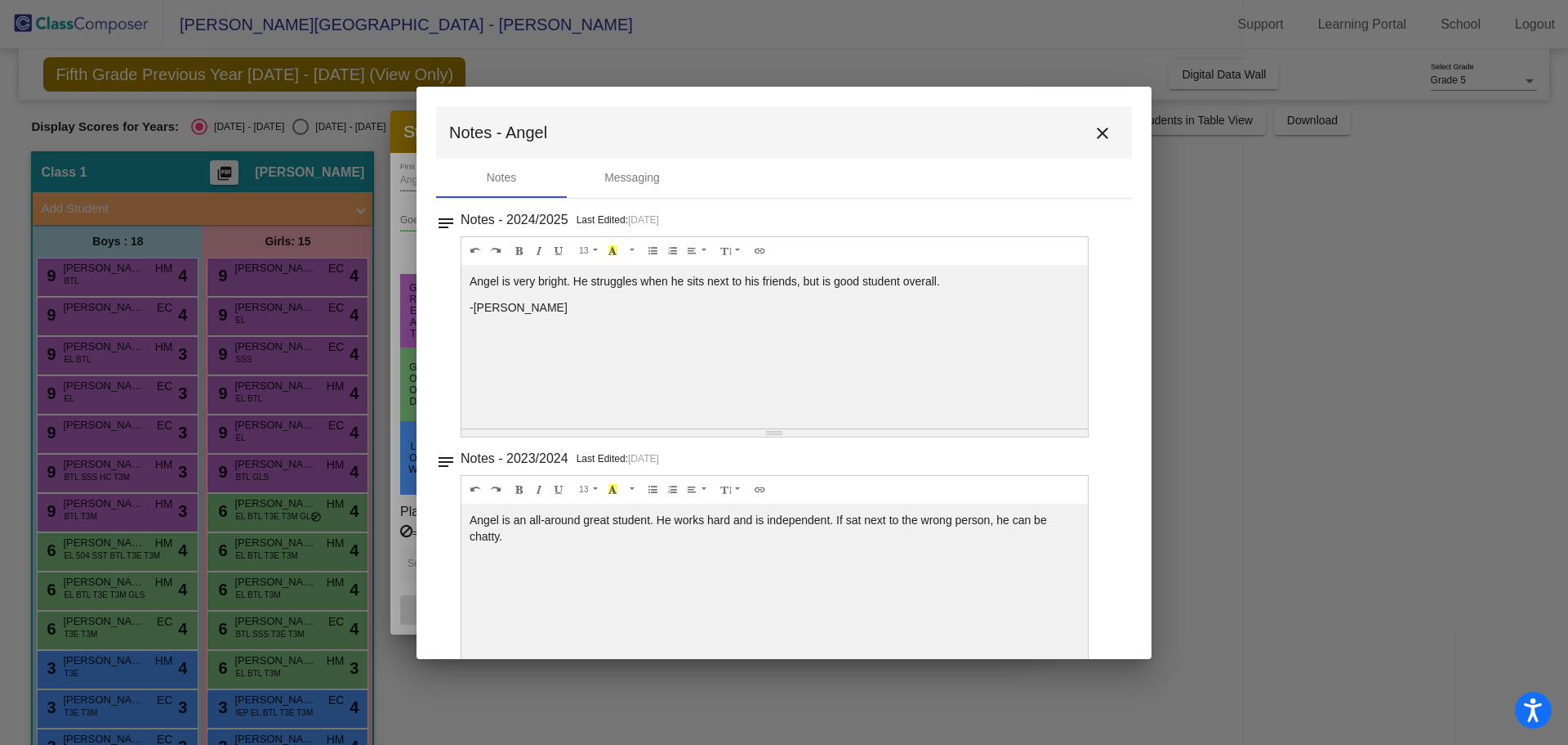
click at [1093, 129] on mat-icon "close" at bounding box center [1103, 134] width 20 height 20
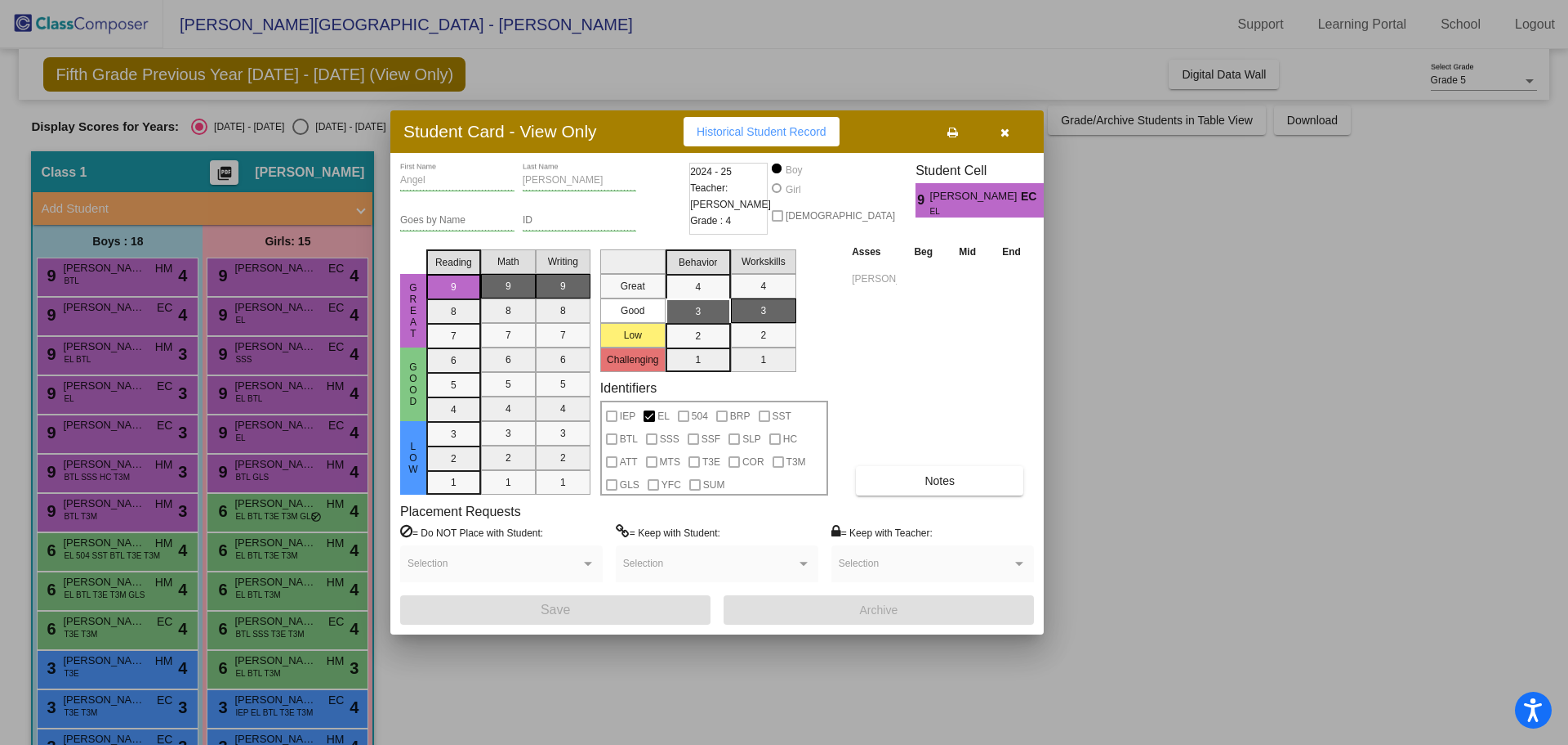
drag, startPoint x: 989, startPoint y: 136, endPoint x: 956, endPoint y: 144, distance: 34.0
click at [988, 135] on button "button" at bounding box center [1005, 132] width 53 height 29
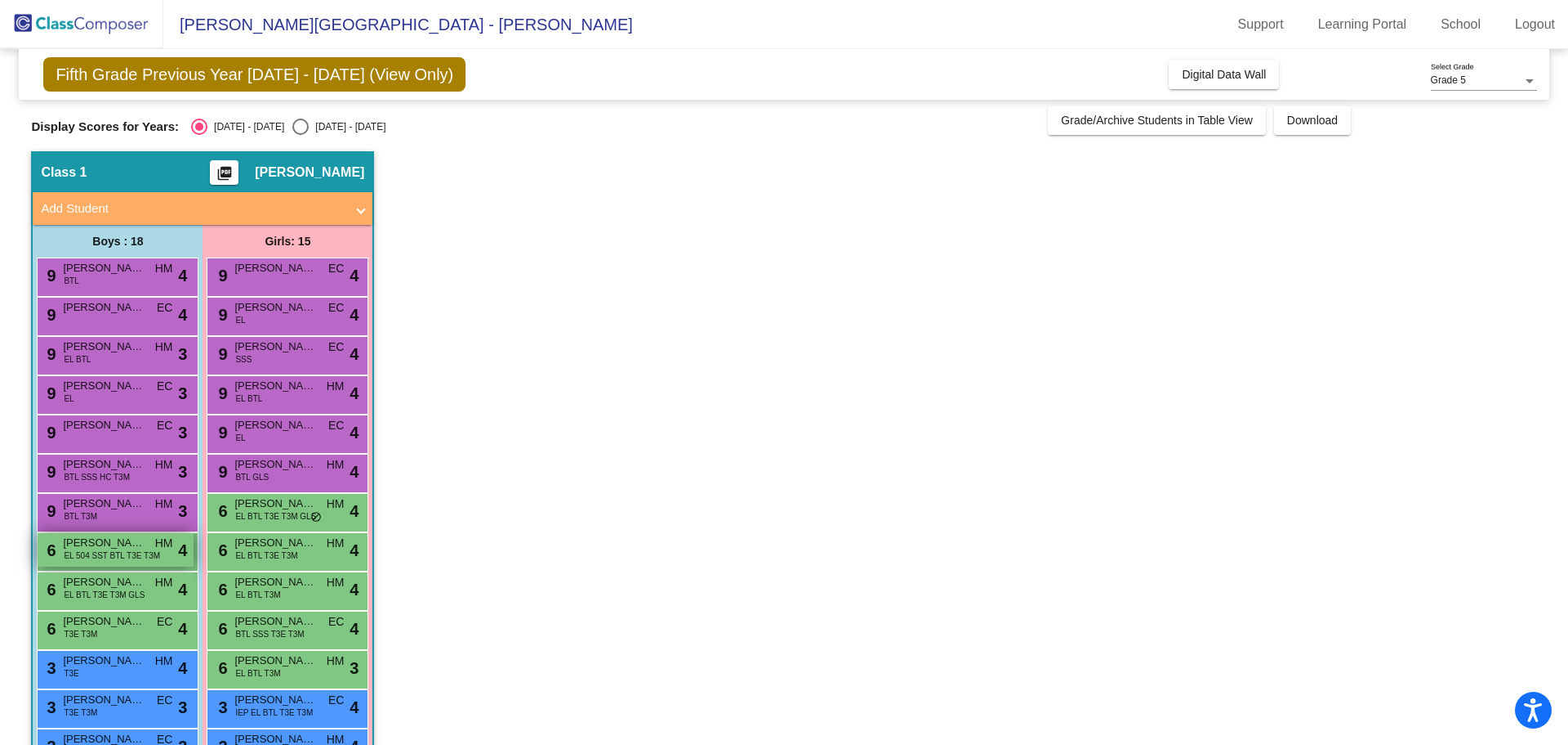
click at [91, 548] on span "Julian Mondragon Vega" at bounding box center [104, 542] width 82 height 16
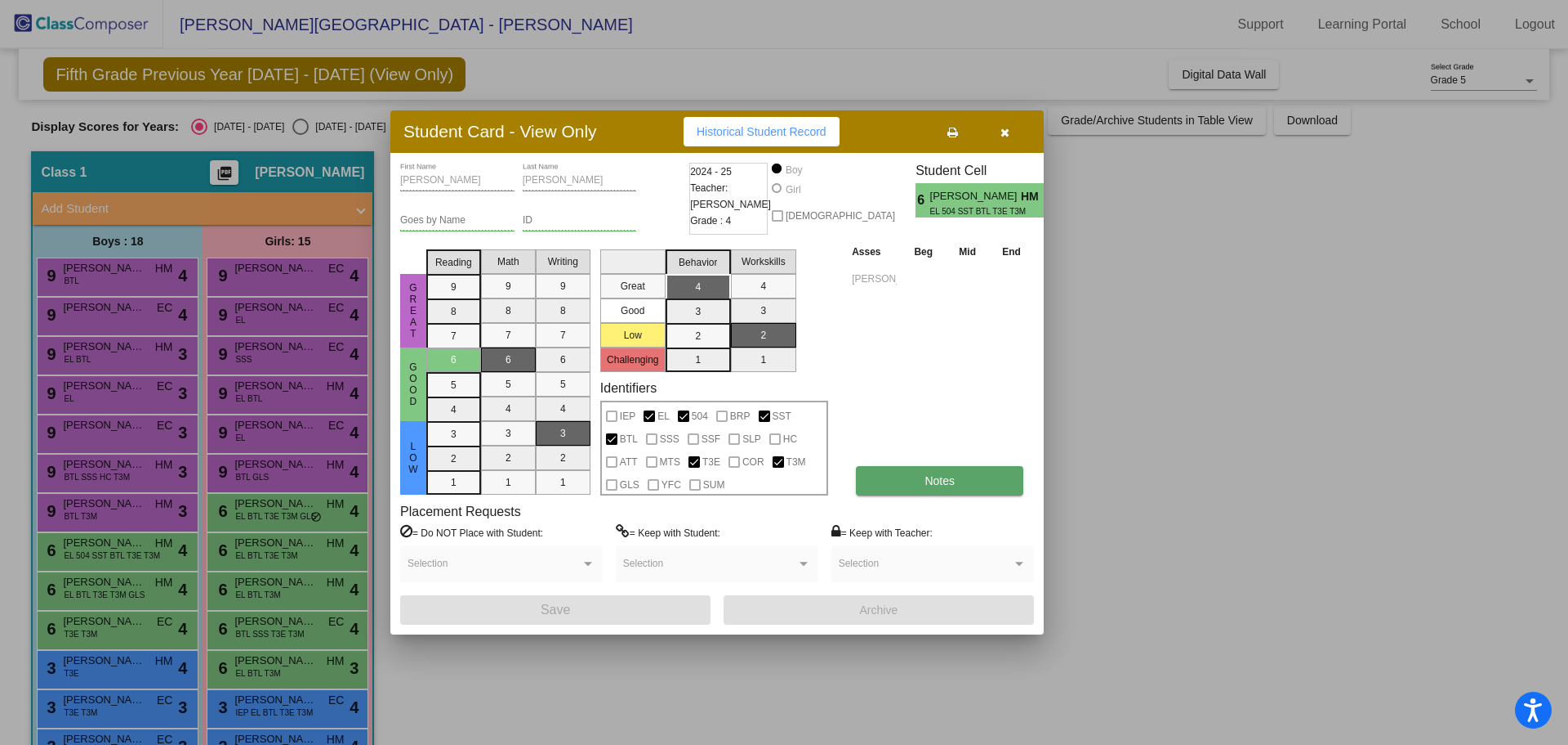
click at [935, 479] on span "Notes" at bounding box center [939, 481] width 30 height 13
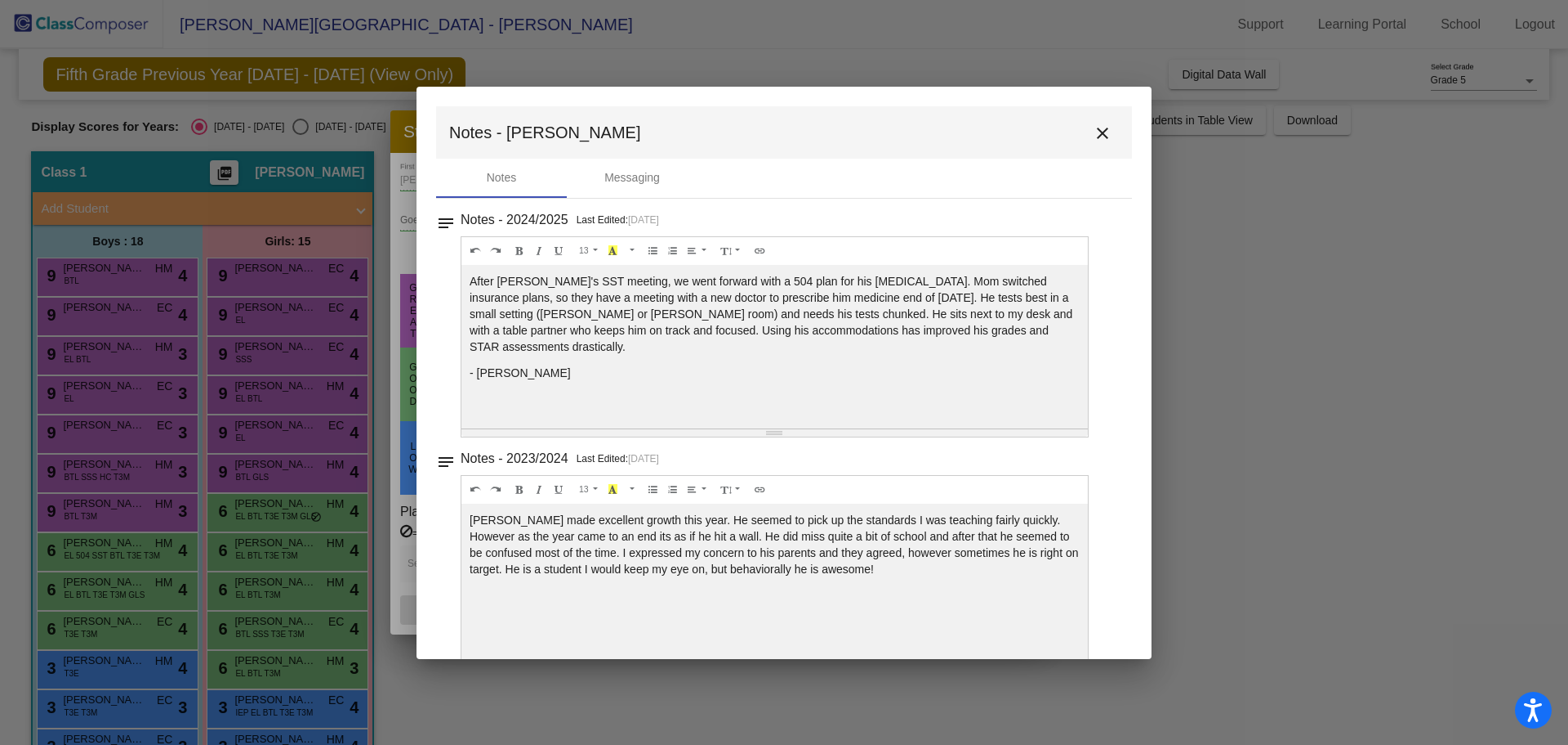
click at [1127, 135] on mat-dialog-container "Notes - Julian close Notes Messaging notes Notes - 2024/2025 Last Edited: 4/28/…" at bounding box center [784, 372] width 735 height 572
click at [1112, 151] on mat-toolbar "Notes - Julian close" at bounding box center [784, 133] width 695 height 53
click at [1135, 145] on mat-dialog-container "Notes - Julian close Notes Messaging notes Notes - 2024/2025 Last Edited: 4/28/…" at bounding box center [784, 372] width 735 height 572
click at [1129, 144] on mat-dialog-container "Notes - Julian close Notes Messaging notes Notes - 2024/2025 Last Edited: 4/28/…" at bounding box center [784, 372] width 735 height 572
click at [1104, 137] on button "close" at bounding box center [1102, 133] width 33 height 33
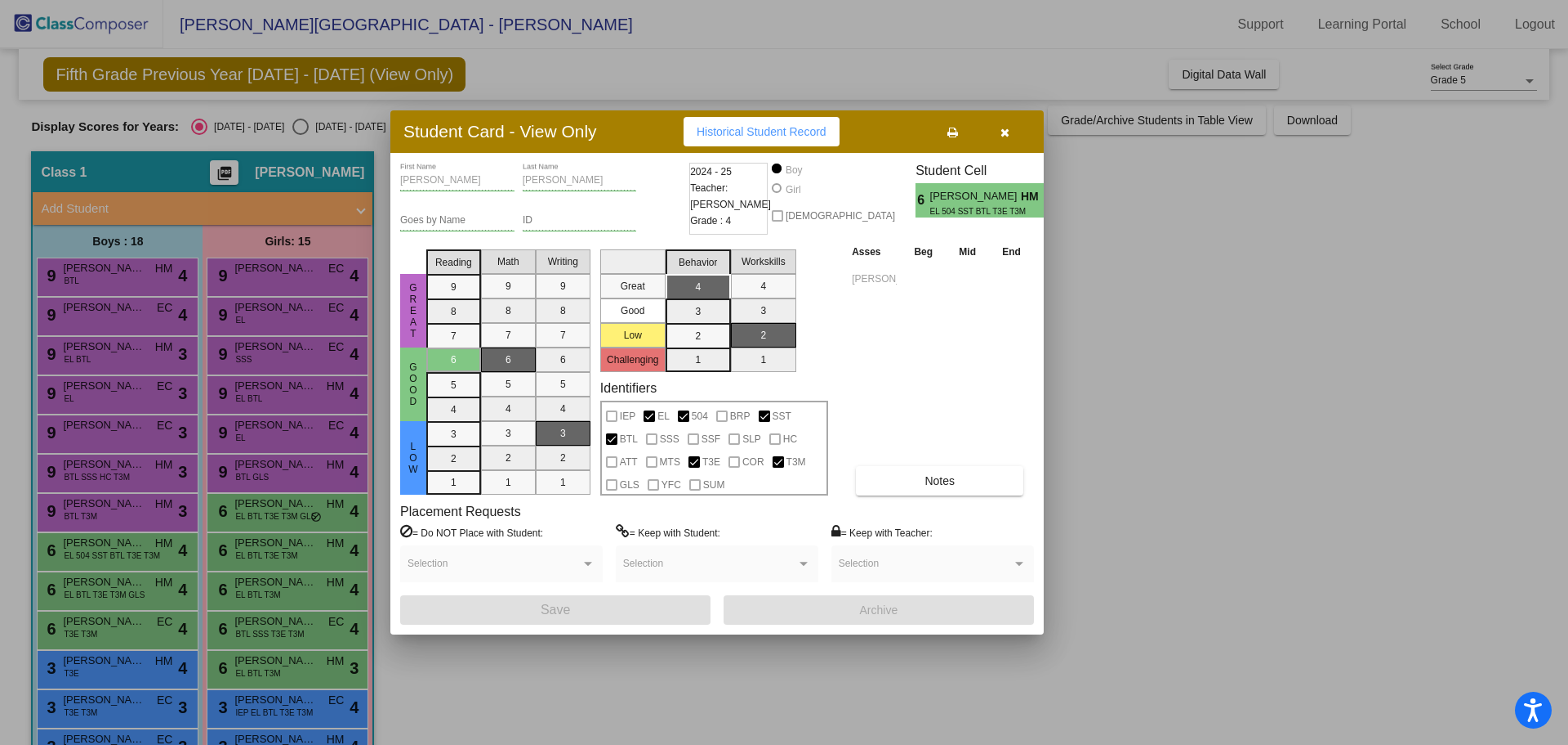
click at [1011, 130] on button "button" at bounding box center [1005, 132] width 53 height 29
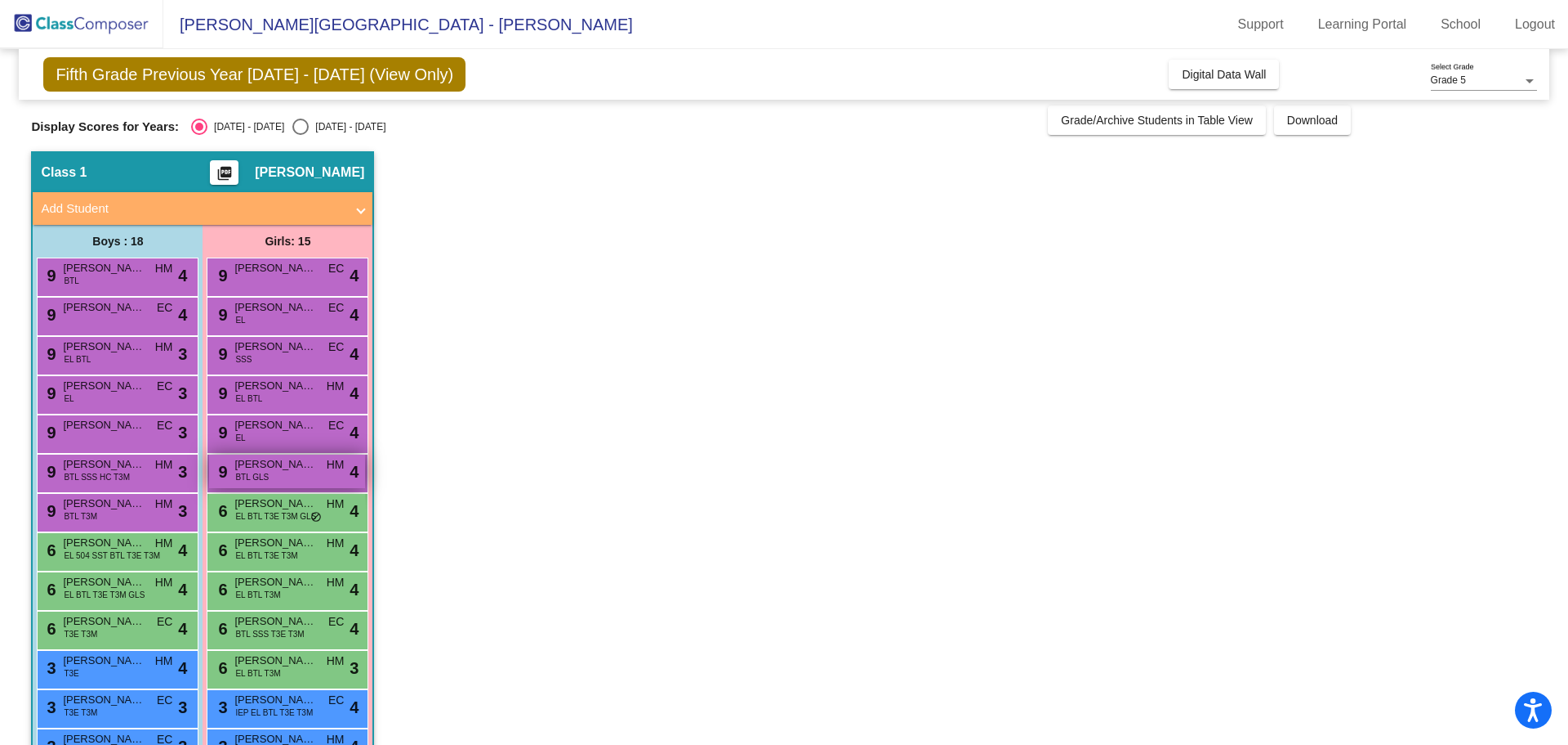
scroll to position [85, 0]
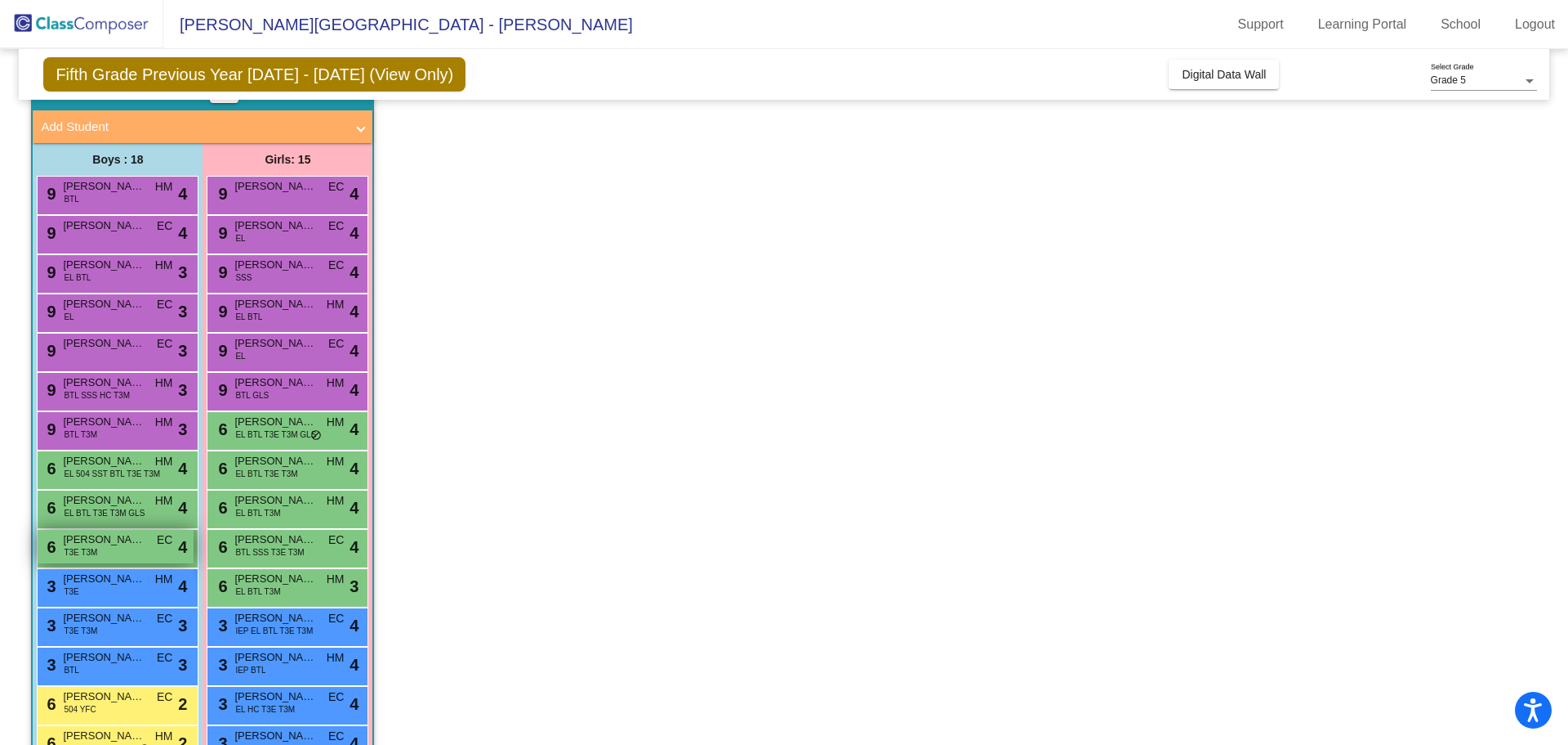
click at [134, 549] on div "6 Yahir Sanchez T3E T3M EC lock do_not_disturb_alt 4" at bounding box center [115, 546] width 156 height 34
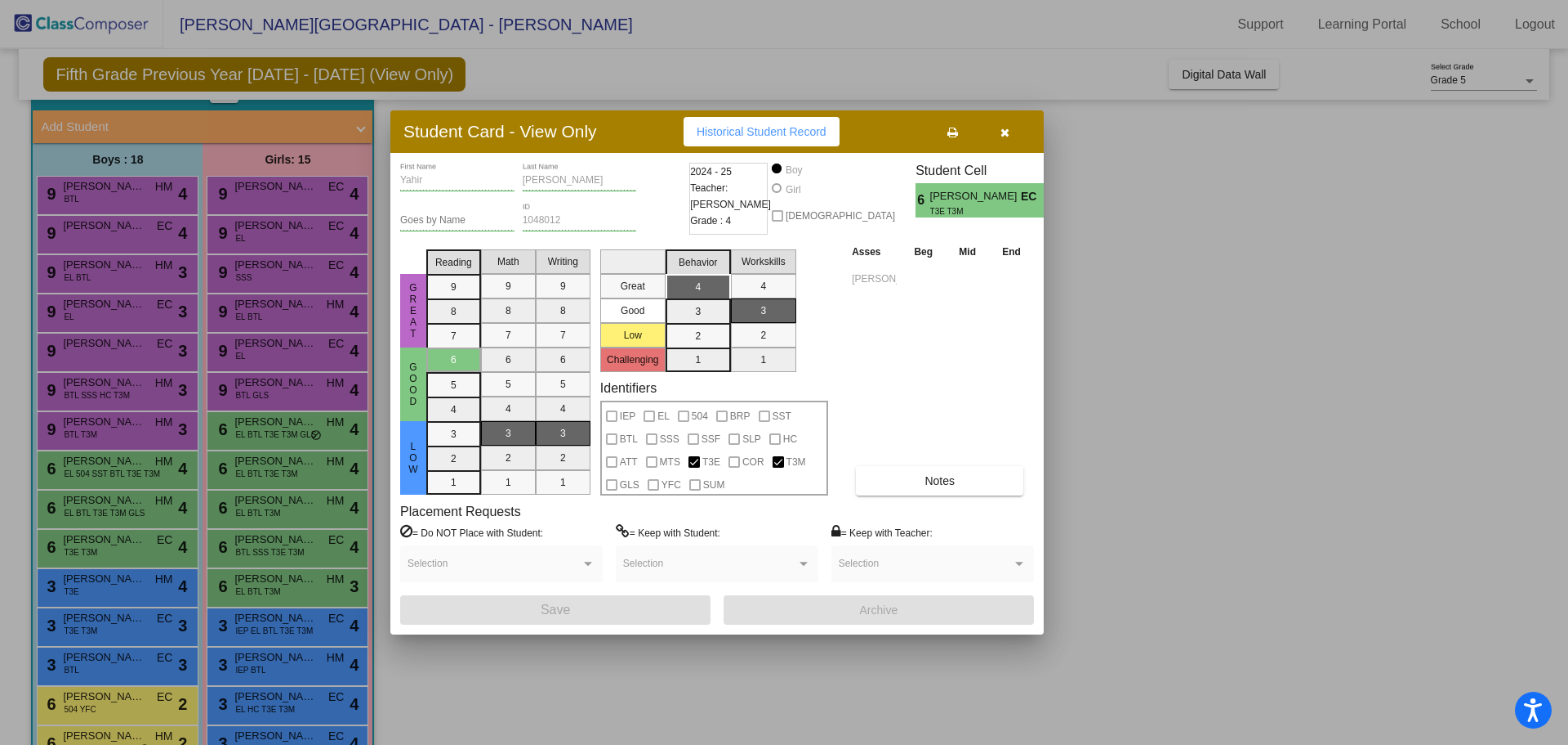
click at [982, 121] on button "button" at bounding box center [1005, 132] width 53 height 29
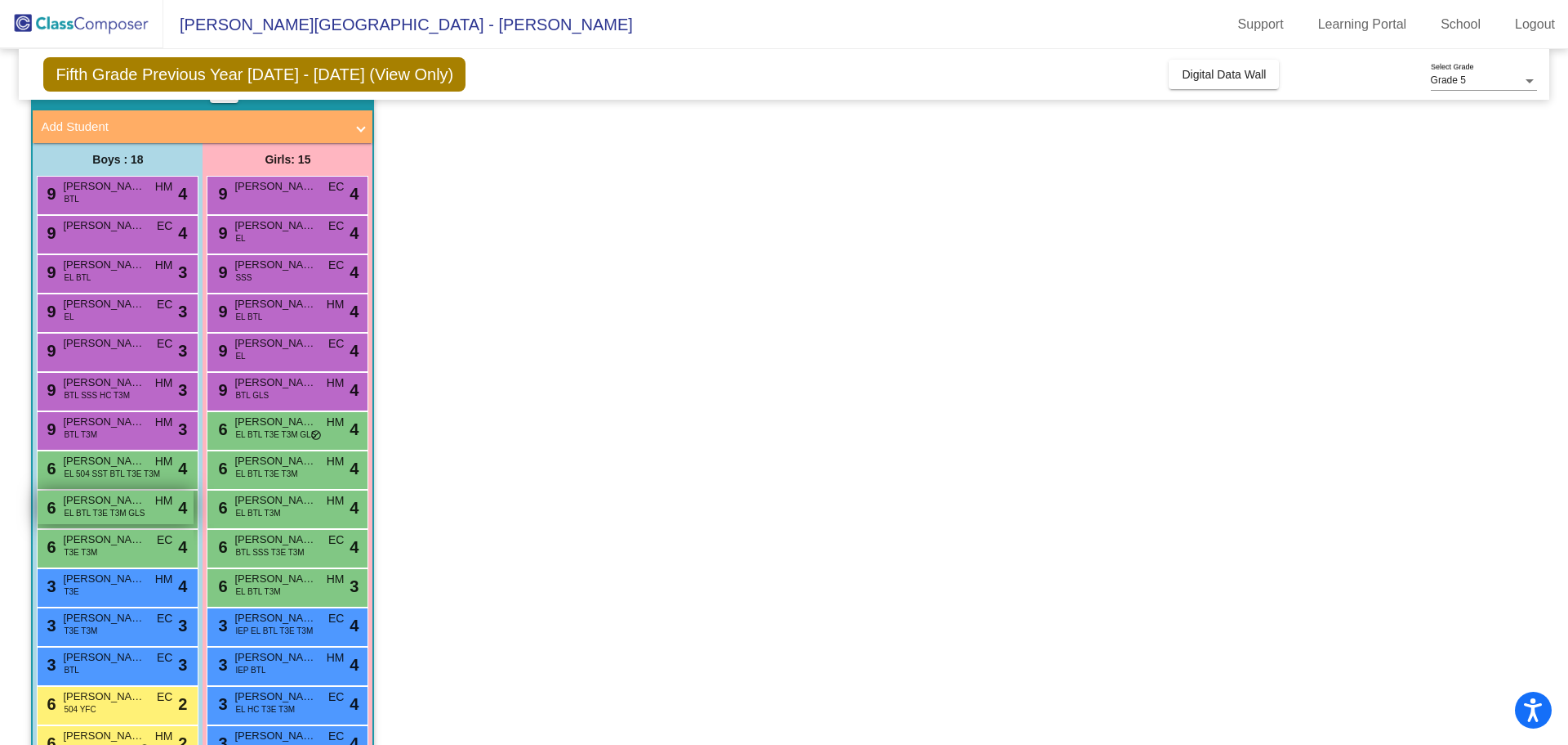
click at [142, 501] on span "Pedro Piceno-Rodriguez" at bounding box center [104, 501] width 82 height 16
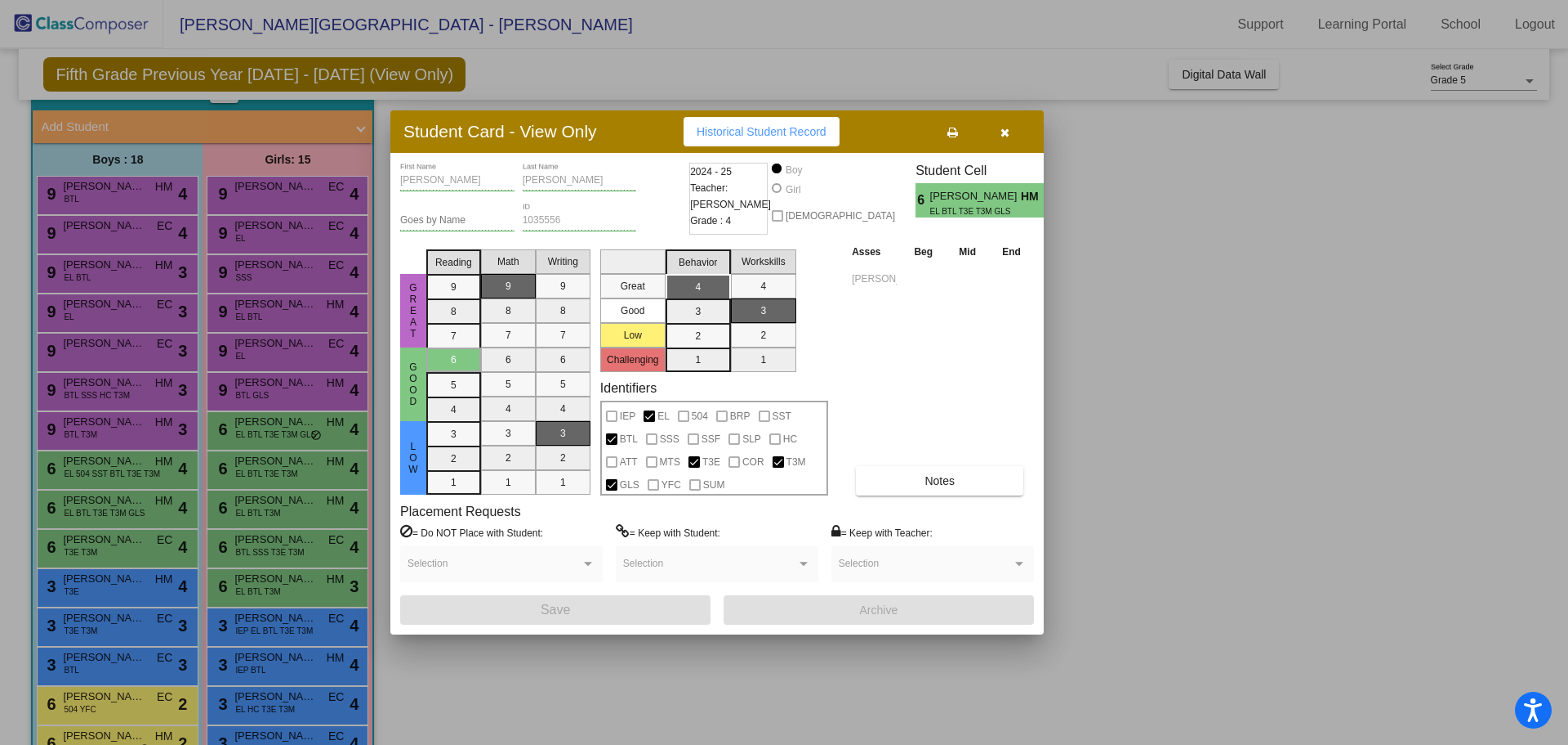
click at [1005, 126] on span "button" at bounding box center [1005, 132] width 9 height 13
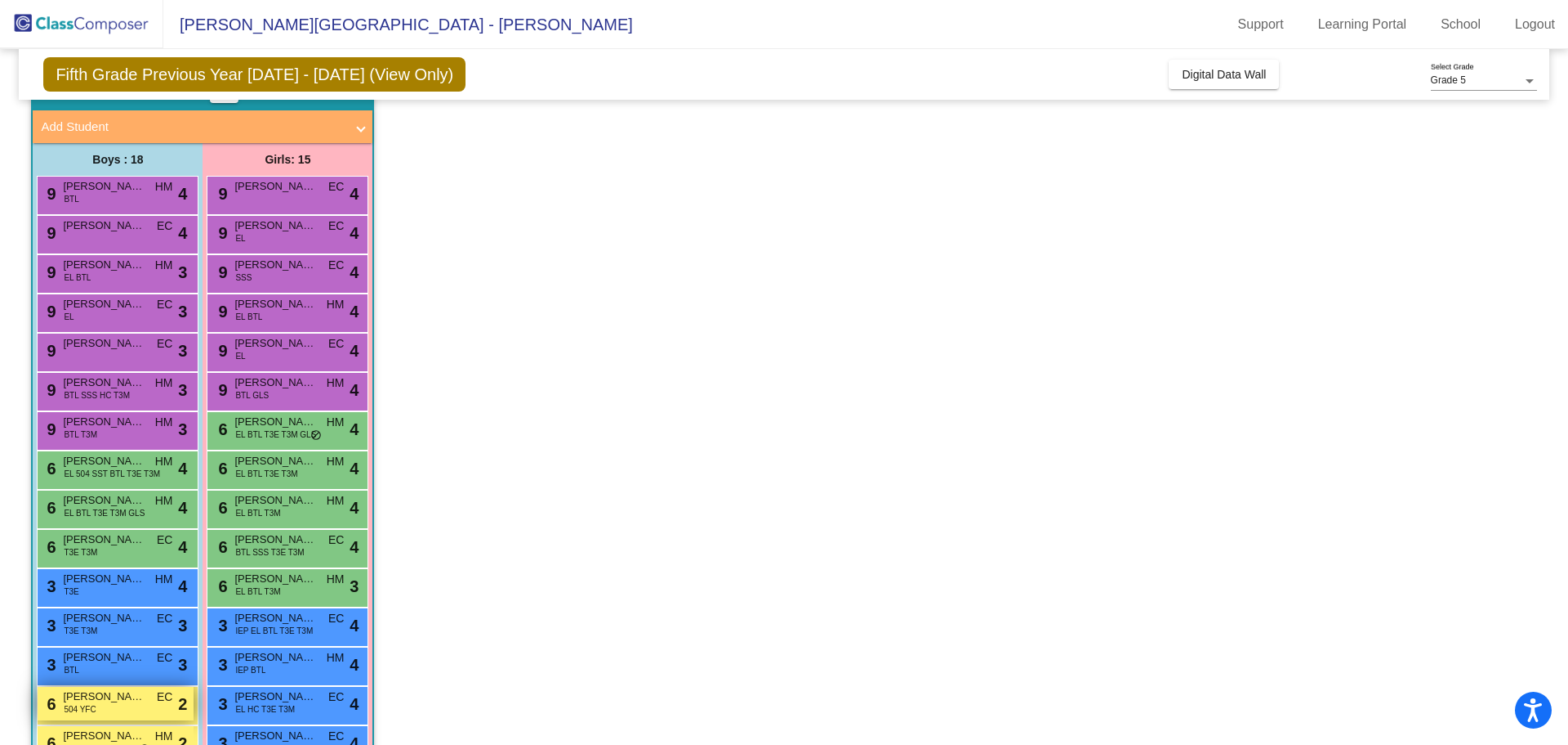
scroll to position [249, 0]
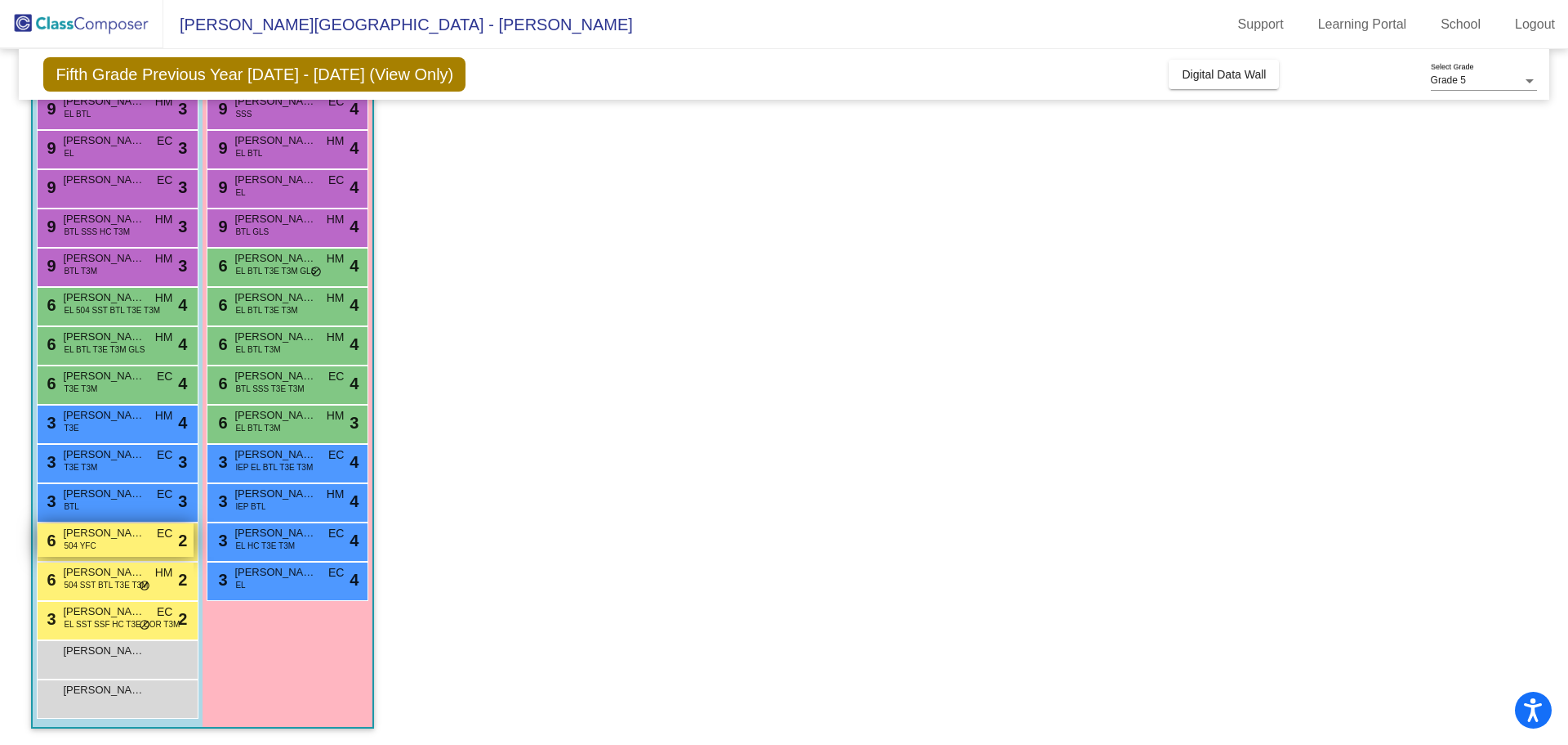
click at [153, 550] on div "6 Donald Framstad 504 YFC EC lock do_not_disturb_alt 2" at bounding box center [115, 540] width 156 height 34
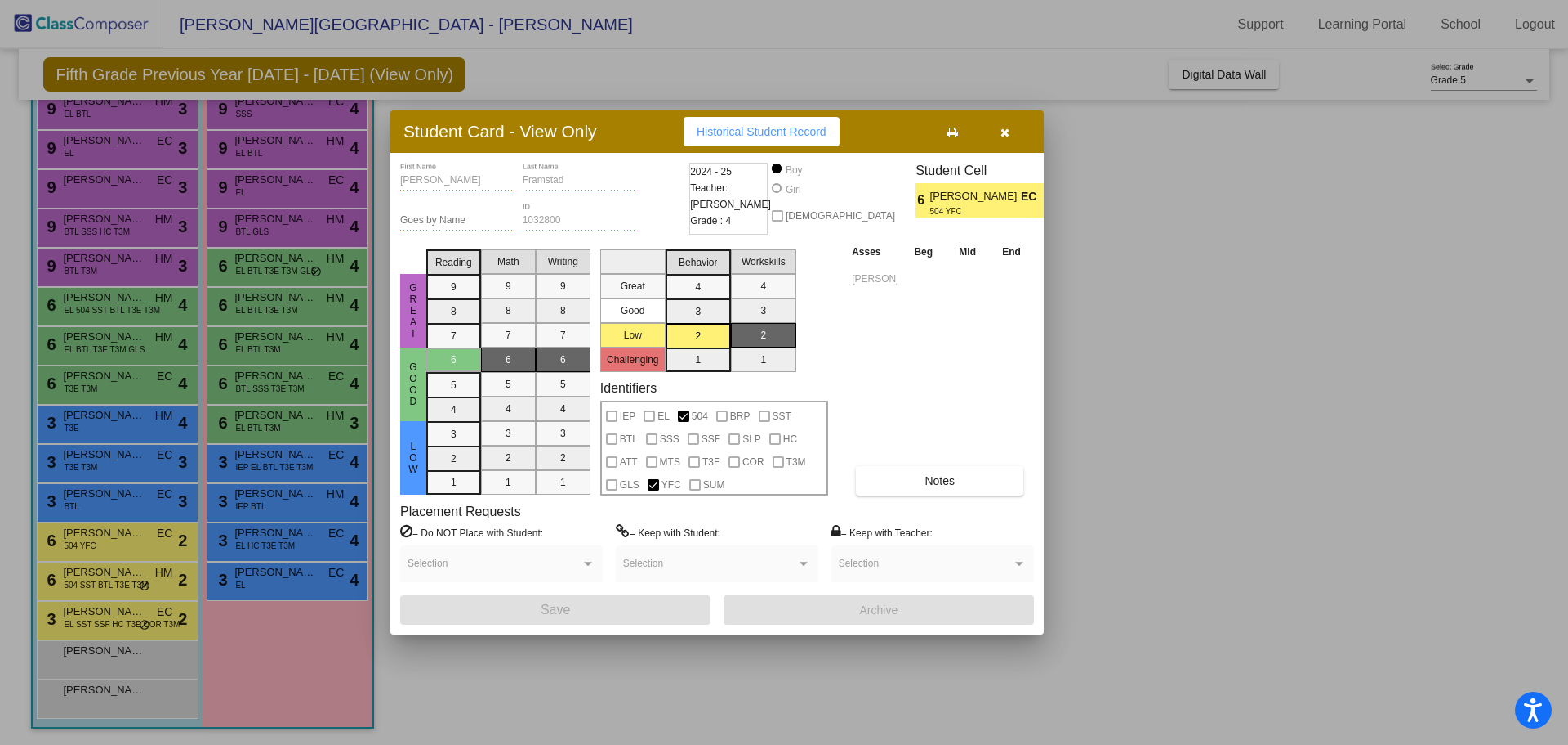
click at [728, 124] on button "Historical Student Record" at bounding box center [762, 132] width 156 height 29
click at [1008, 136] on icon "button" at bounding box center [1005, 132] width 9 height 12
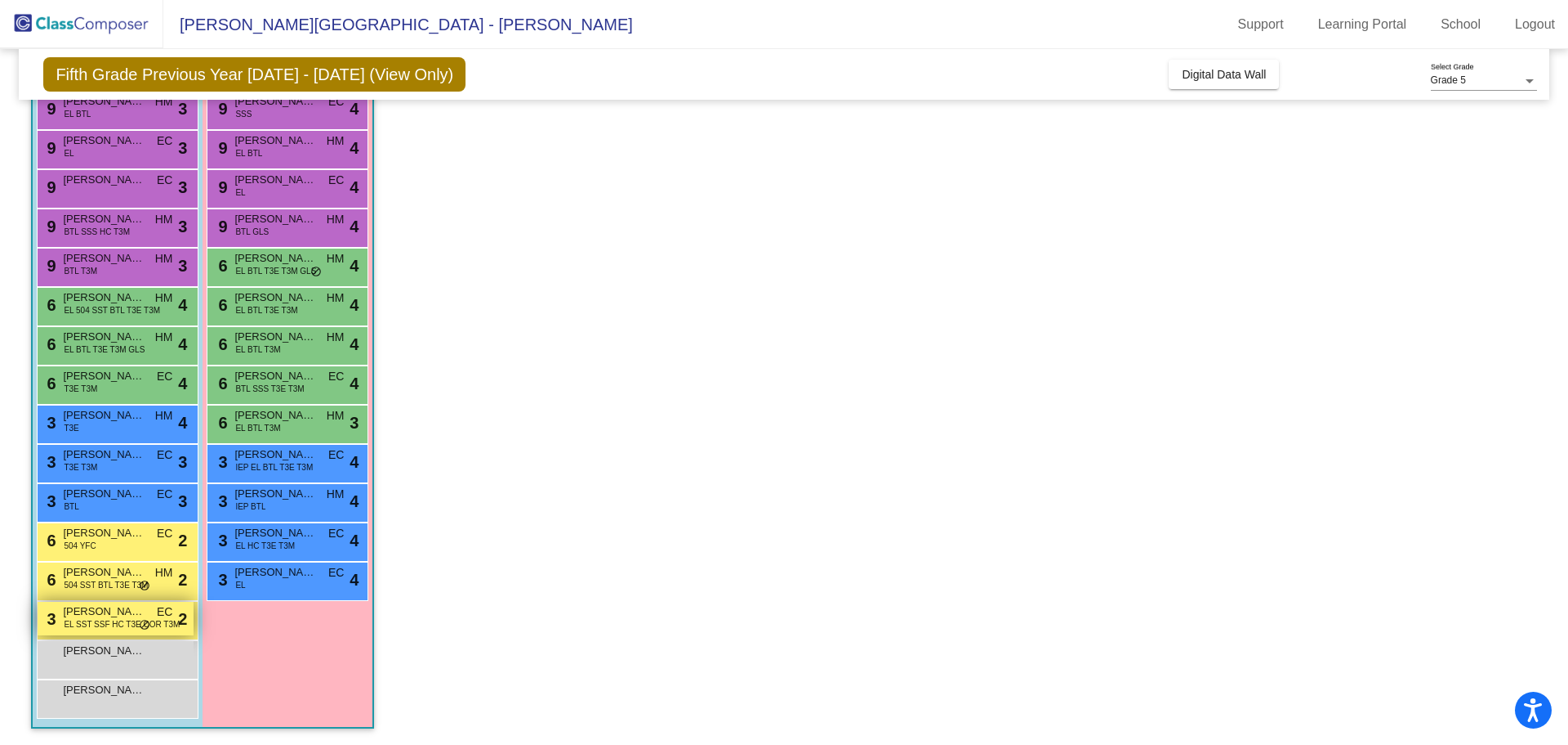
click at [73, 626] on span "EL SST SSF HC T3E COR T3M" at bounding box center [122, 623] width 116 height 12
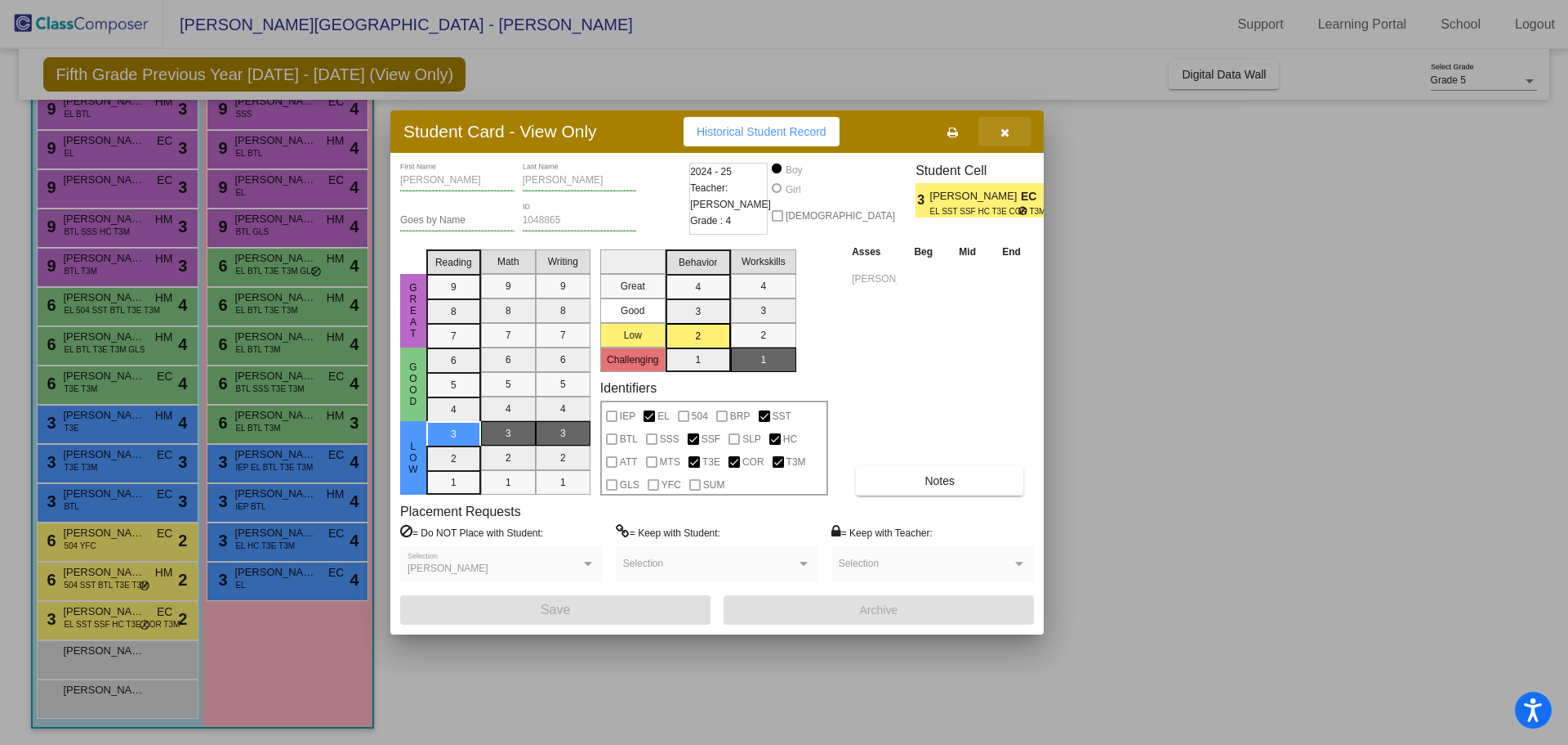
click at [1006, 134] on icon "button" at bounding box center [1005, 132] width 9 height 12
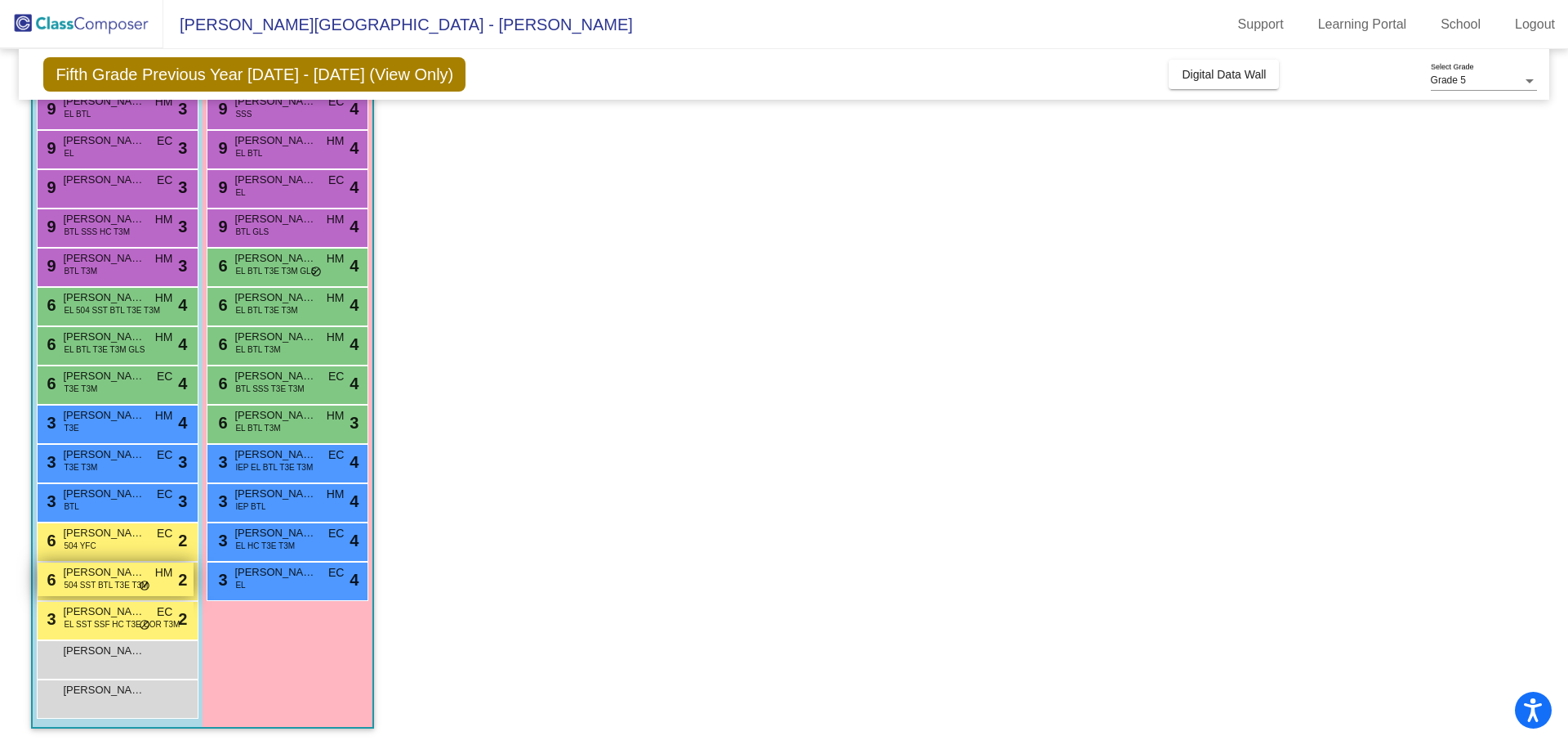
click at [87, 572] on span "Ricardo Ochoa JR" at bounding box center [104, 572] width 82 height 16
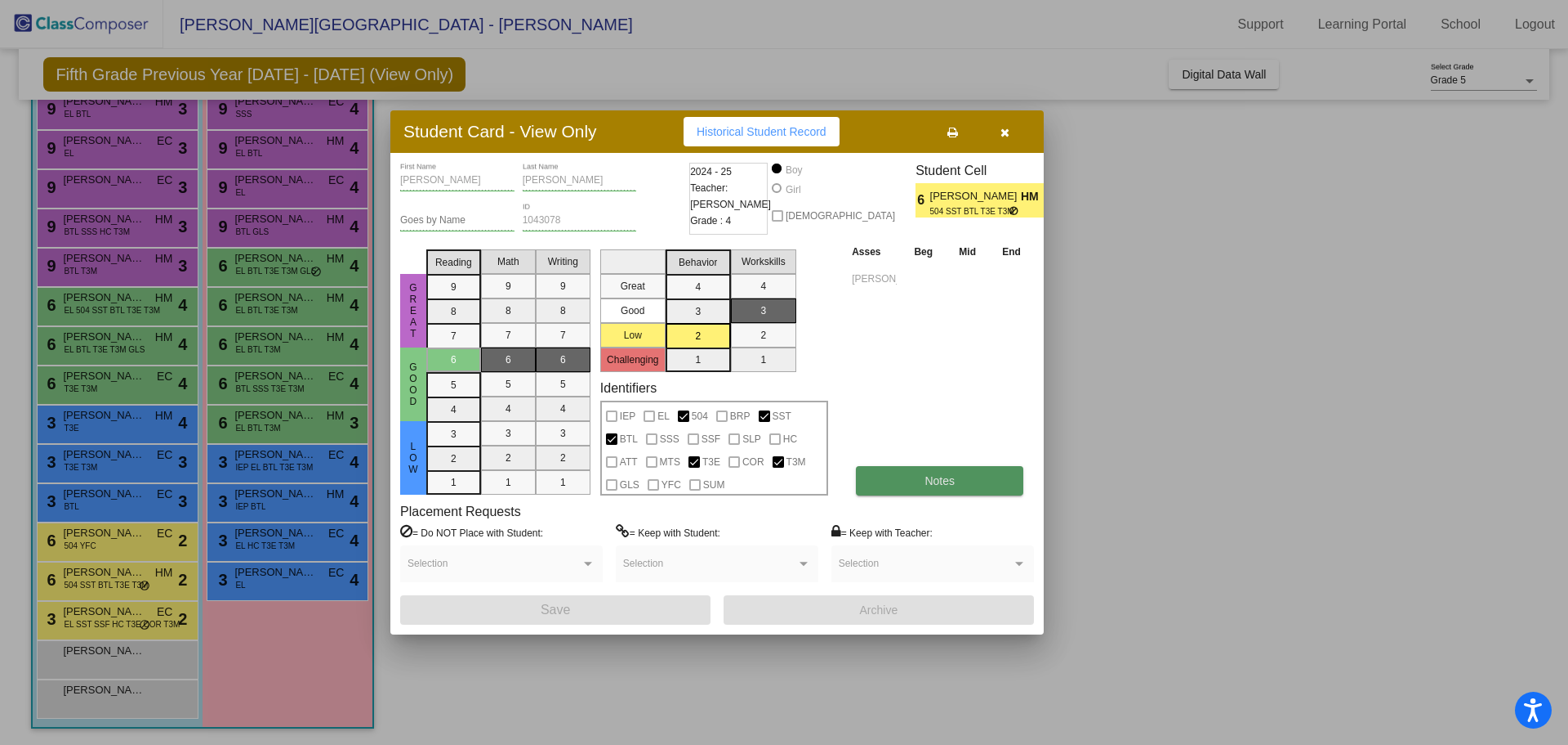
click at [916, 473] on button "Notes" at bounding box center [940, 481] width 167 height 29
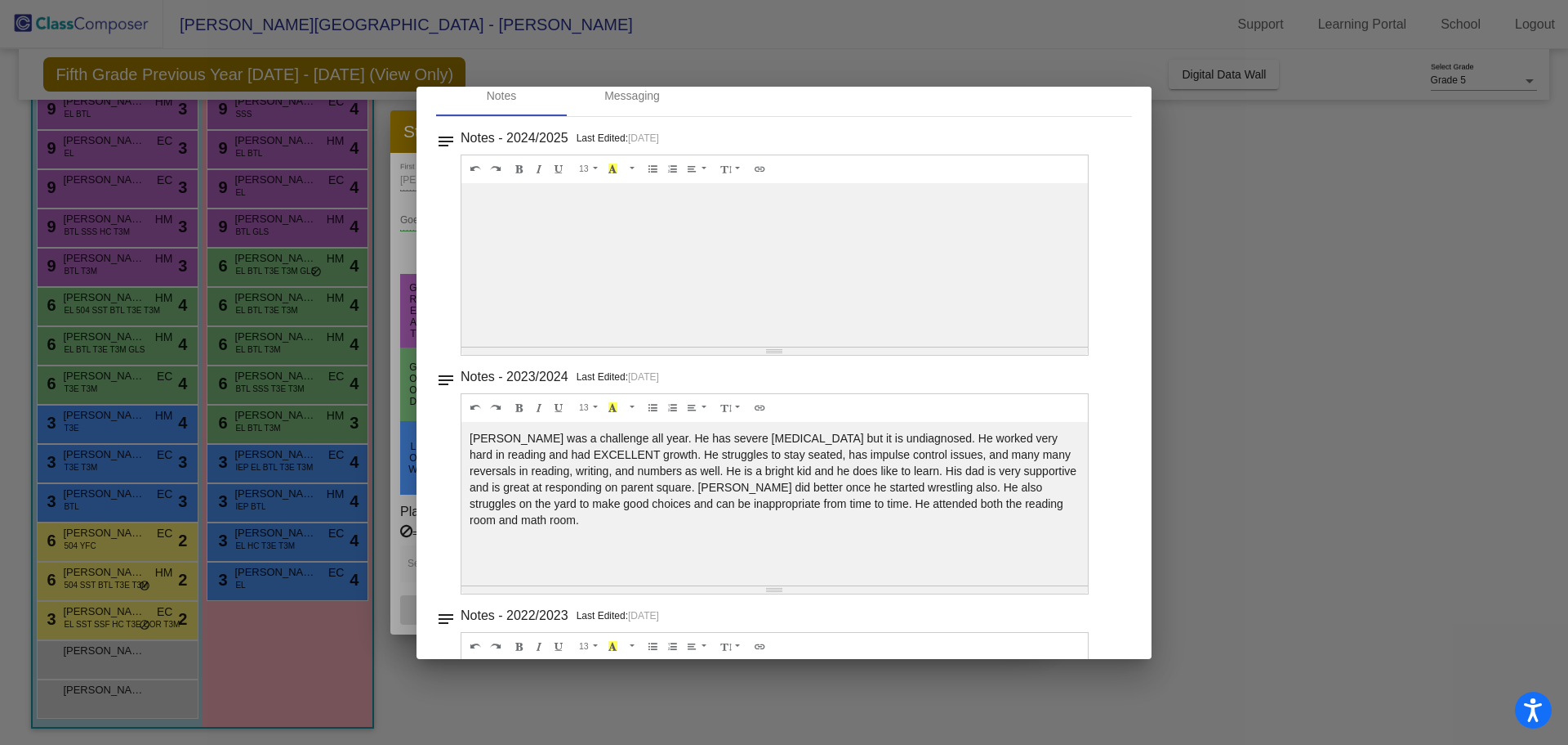
scroll to position [164, 0]
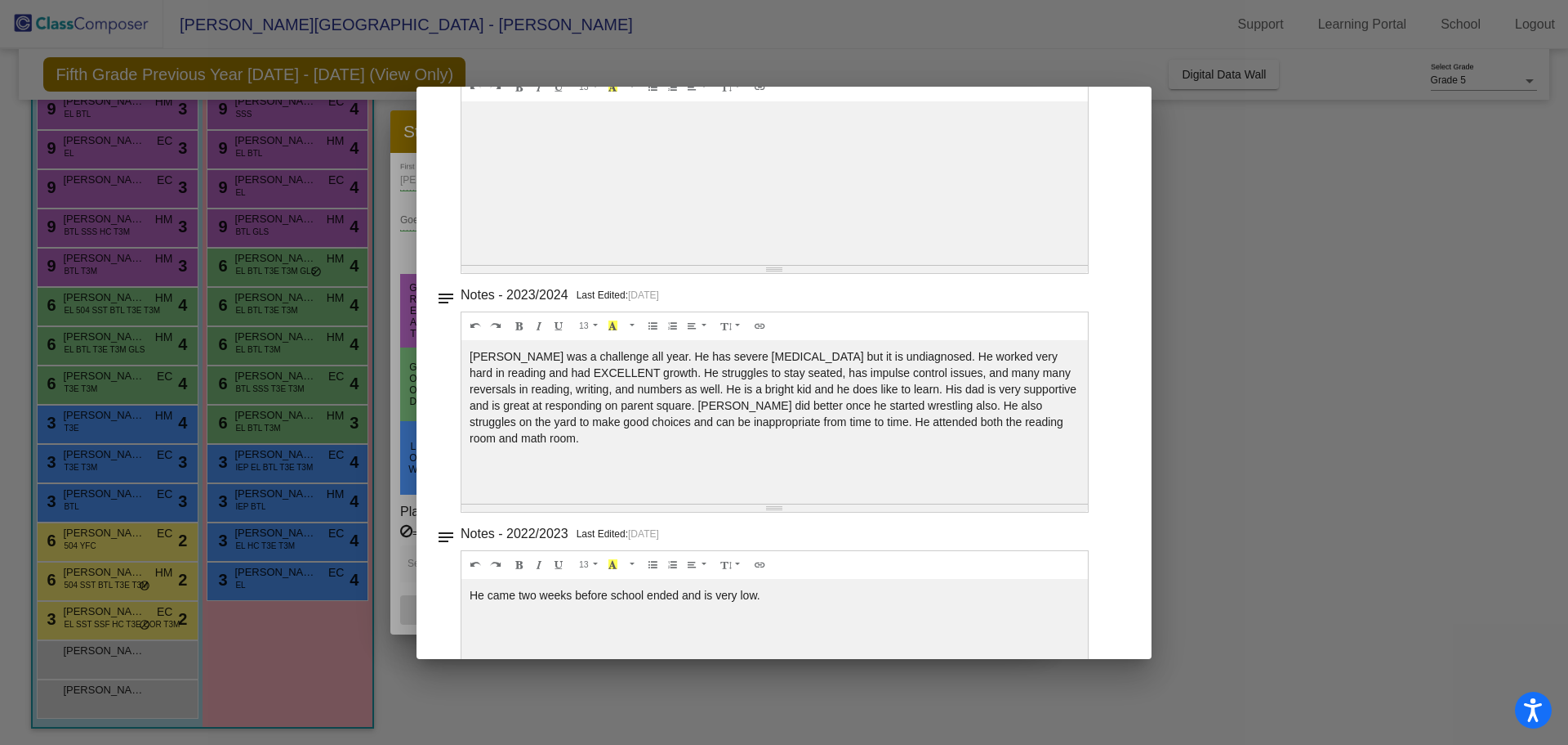
click at [1133, 107] on mat-dialog-container "Notes - Ricardo close Notes Messaging notes Notes - 2024/2025 Last Edited: 9/18…" at bounding box center [784, 372] width 735 height 572
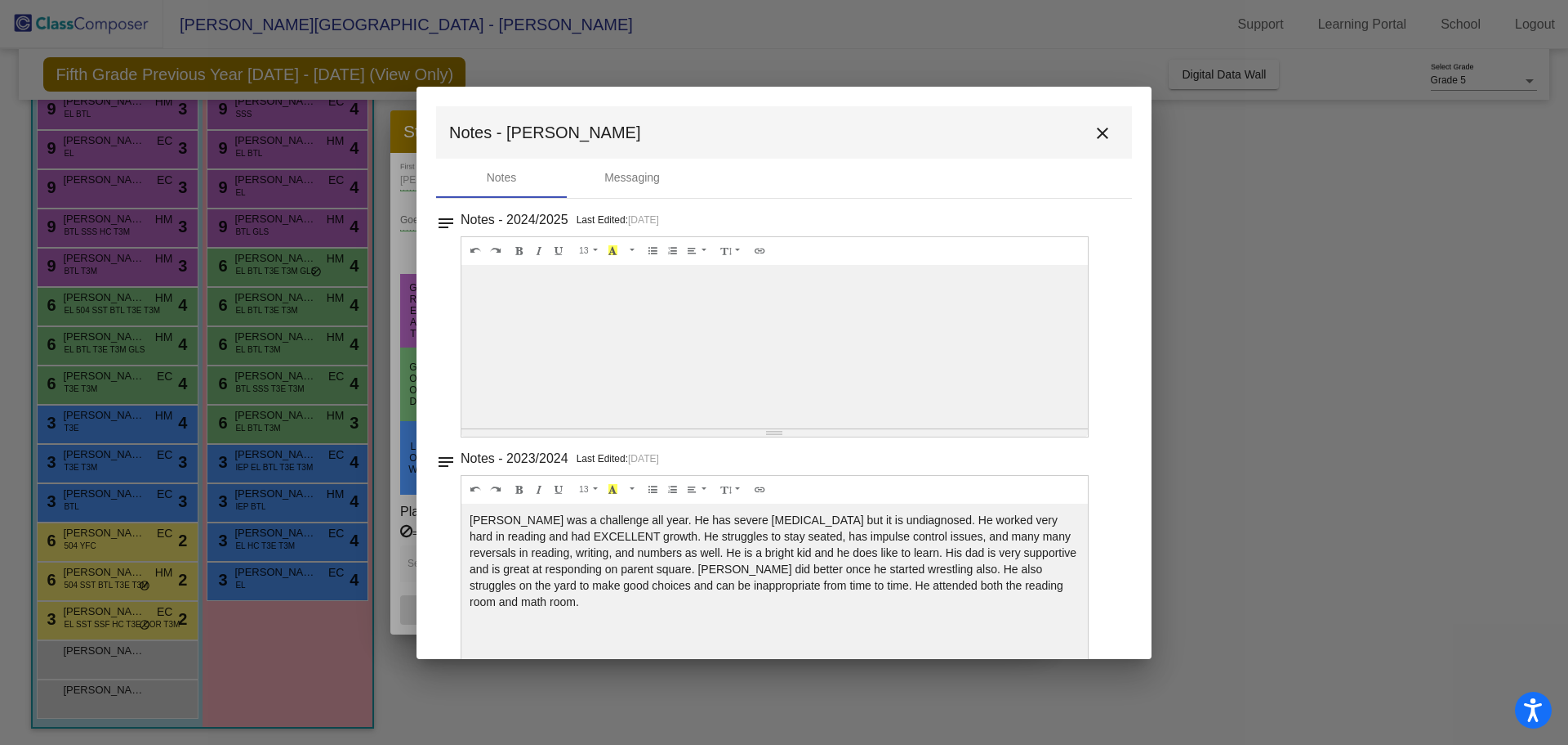
click at [1103, 128] on mat-icon "close" at bounding box center [1103, 134] width 20 height 20
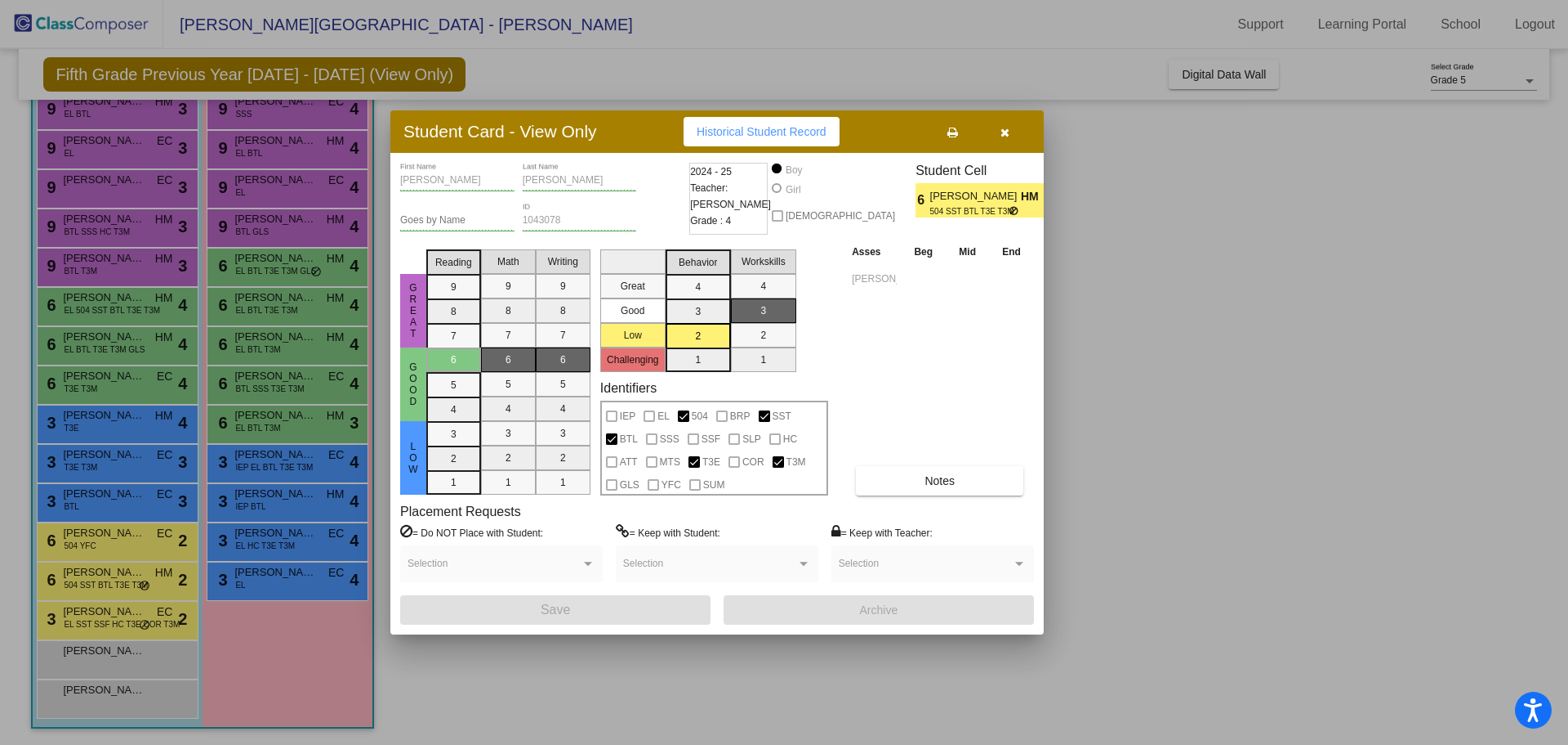
click at [812, 129] on span "Historical Student Record" at bounding box center [761, 132] width 130 height 13
click at [990, 136] on button "button" at bounding box center [1005, 132] width 53 height 29
